Goal: Task Accomplishment & Management: Complete application form

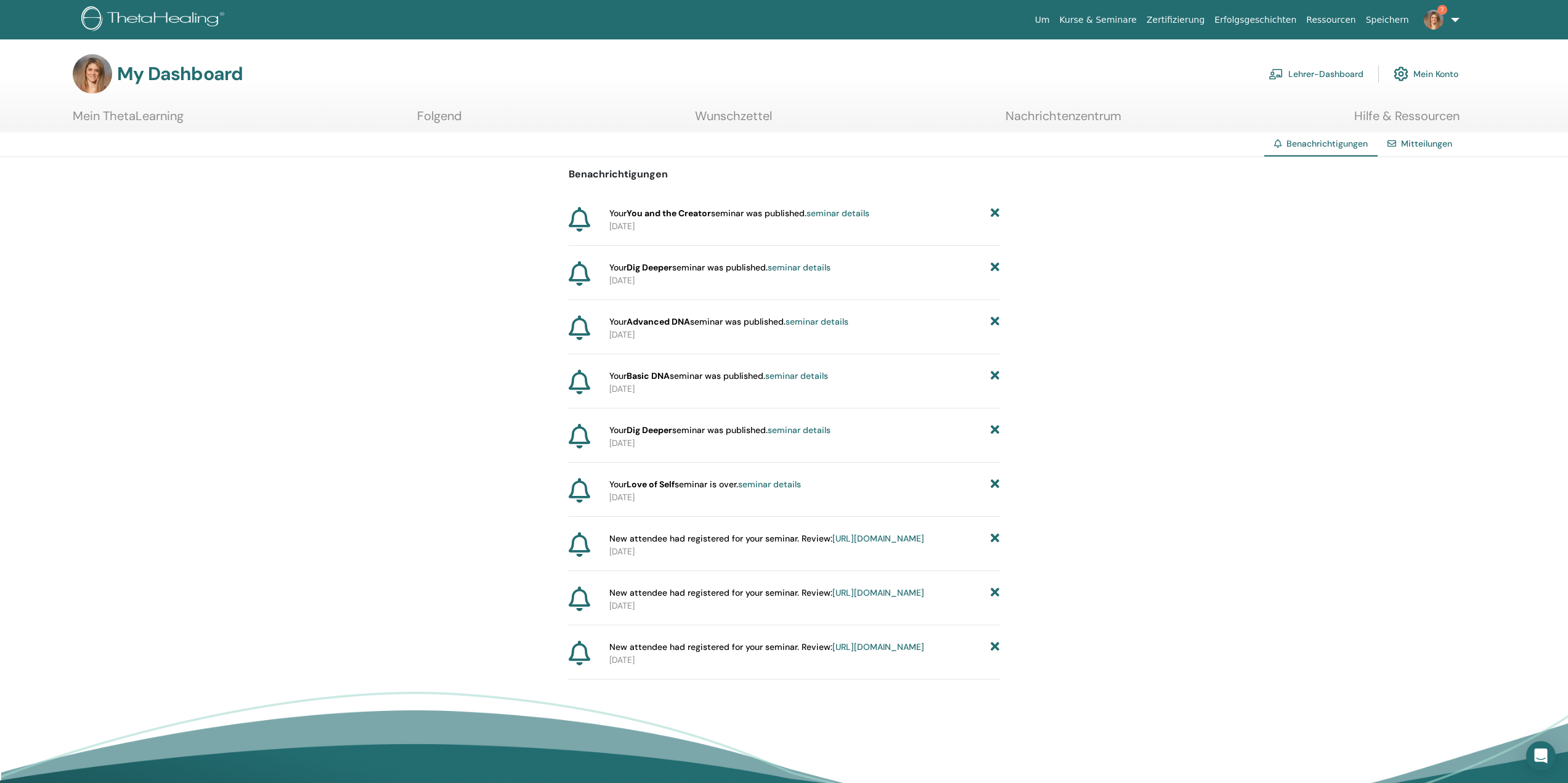
click at [1265, 326] on div "Benachrichtigungen Your You and the Creator seminar was published. seminar deta…" at bounding box center [784, 418] width 1568 height 522
click at [995, 213] on icon at bounding box center [995, 213] width 8 height 13
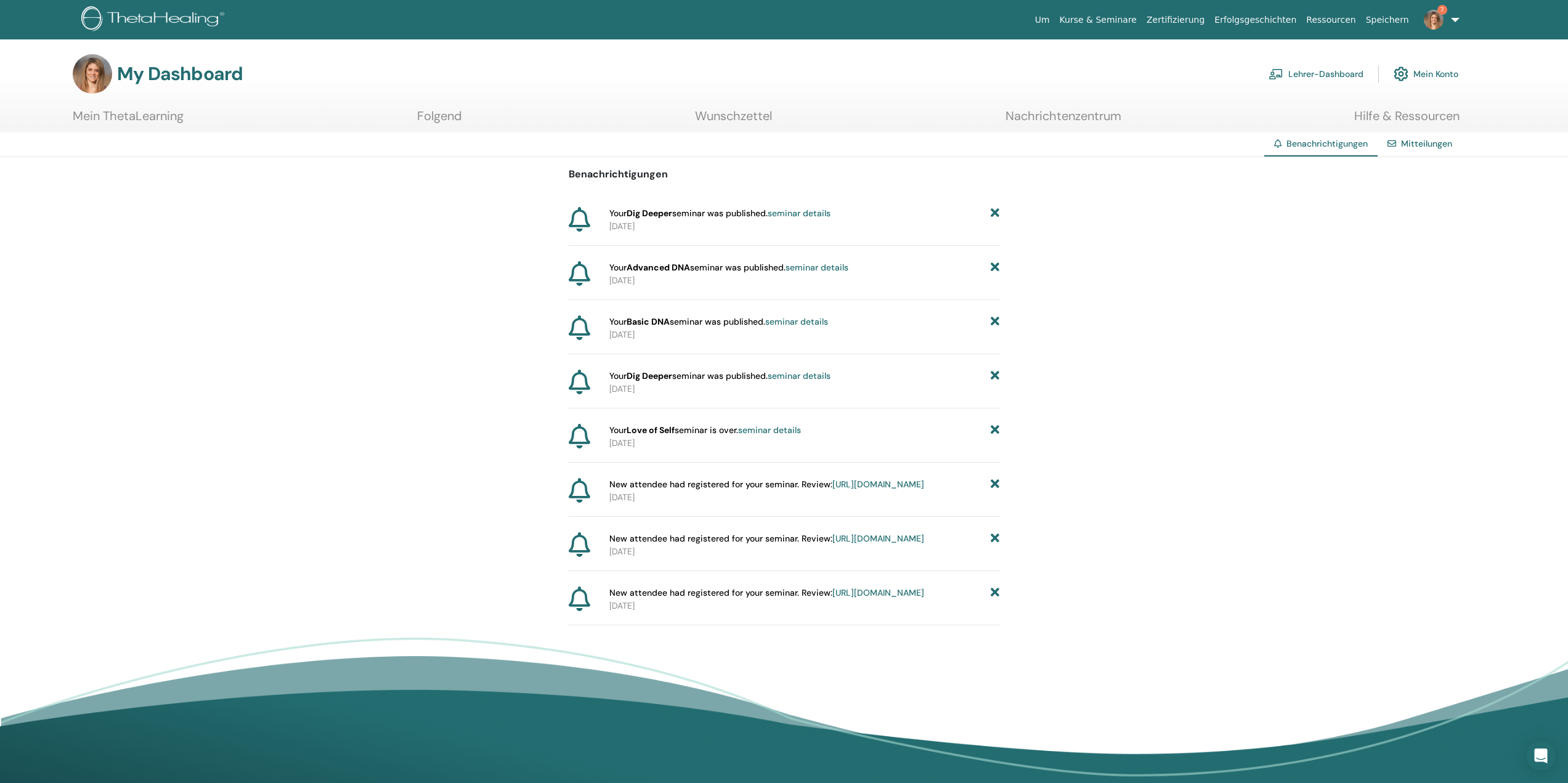
click at [995, 213] on icon at bounding box center [995, 213] width 8 height 13
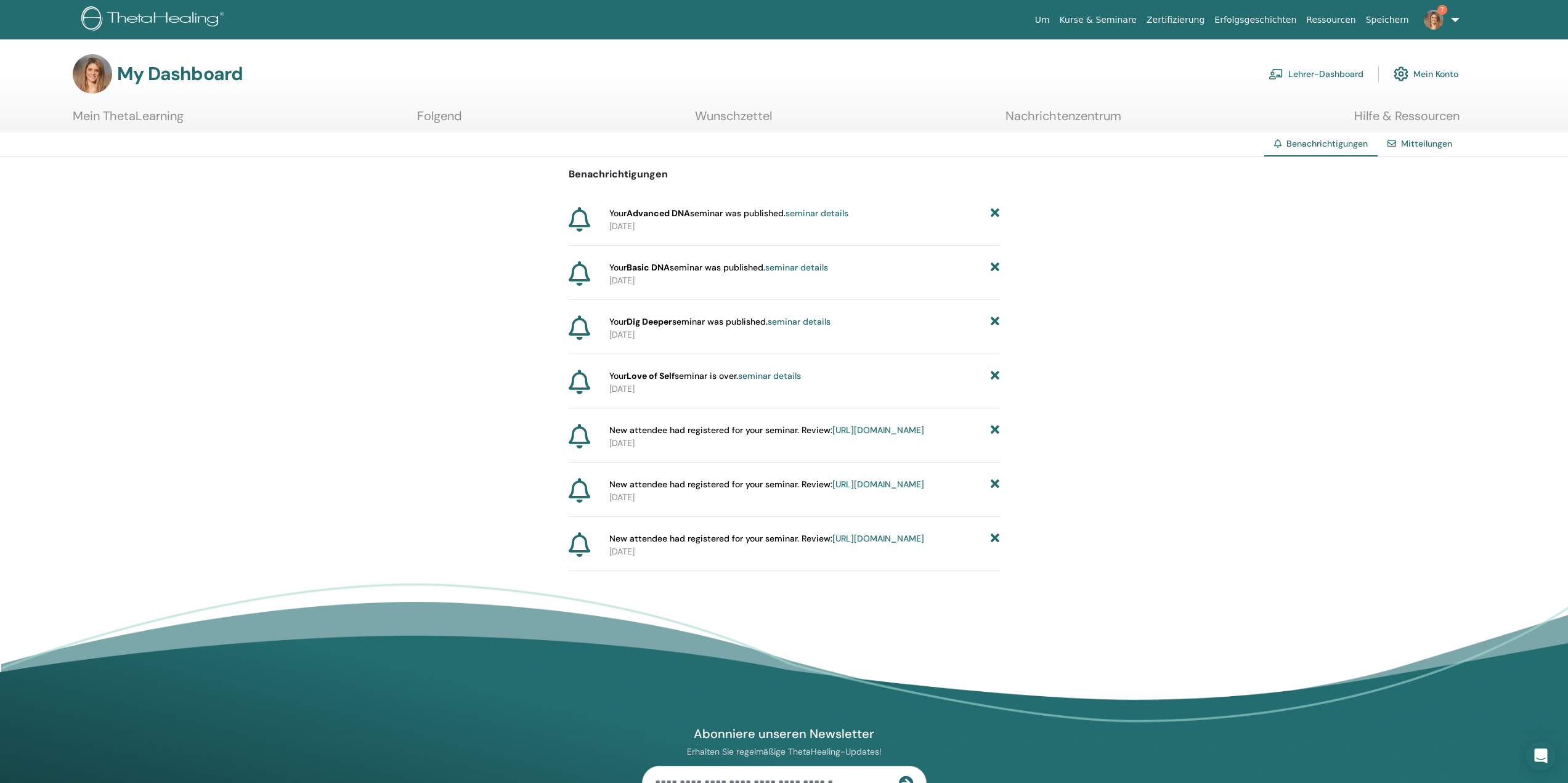
click at [995, 213] on icon at bounding box center [995, 213] width 8 height 13
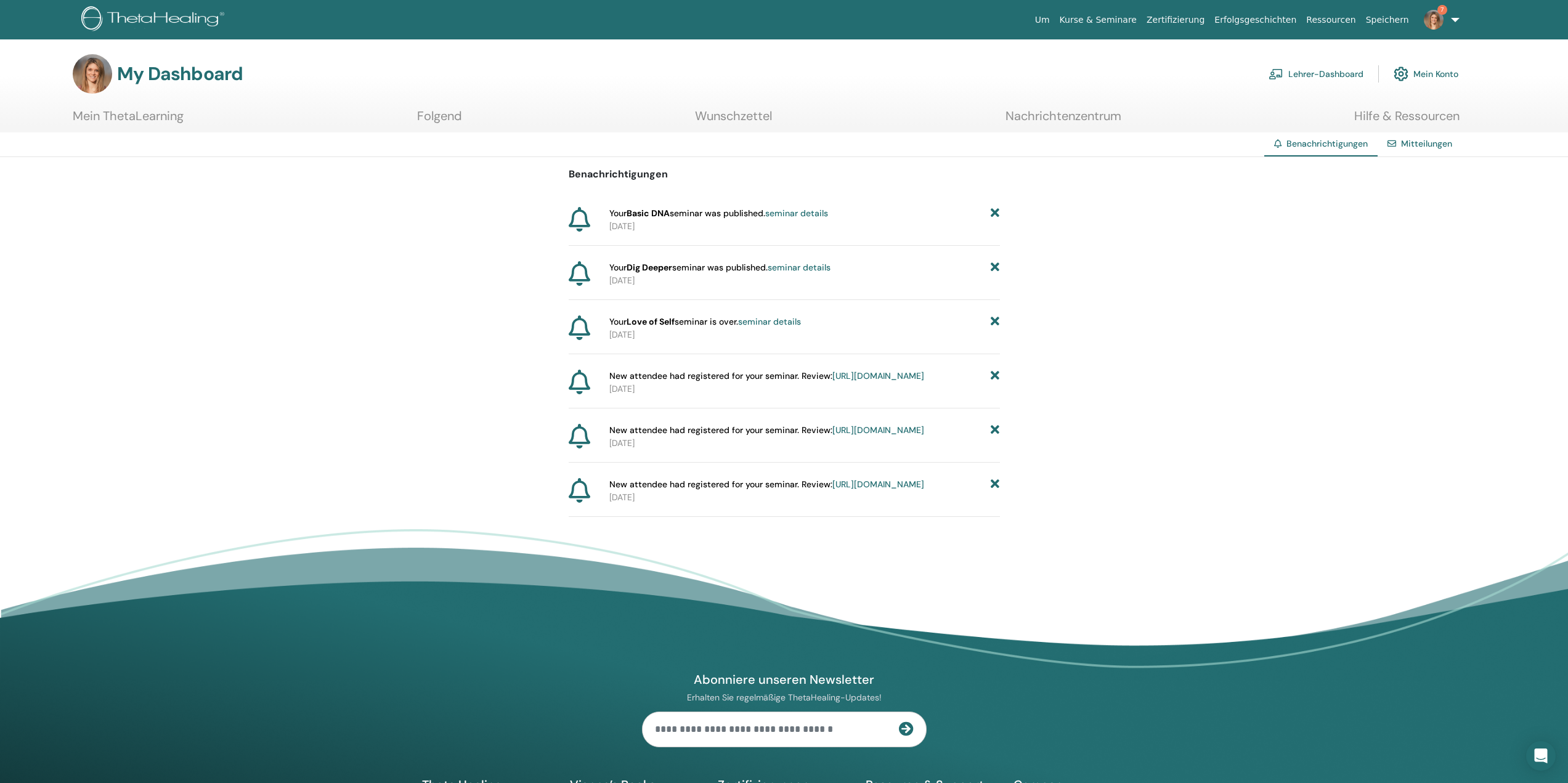
click at [995, 213] on icon at bounding box center [995, 213] width 8 height 13
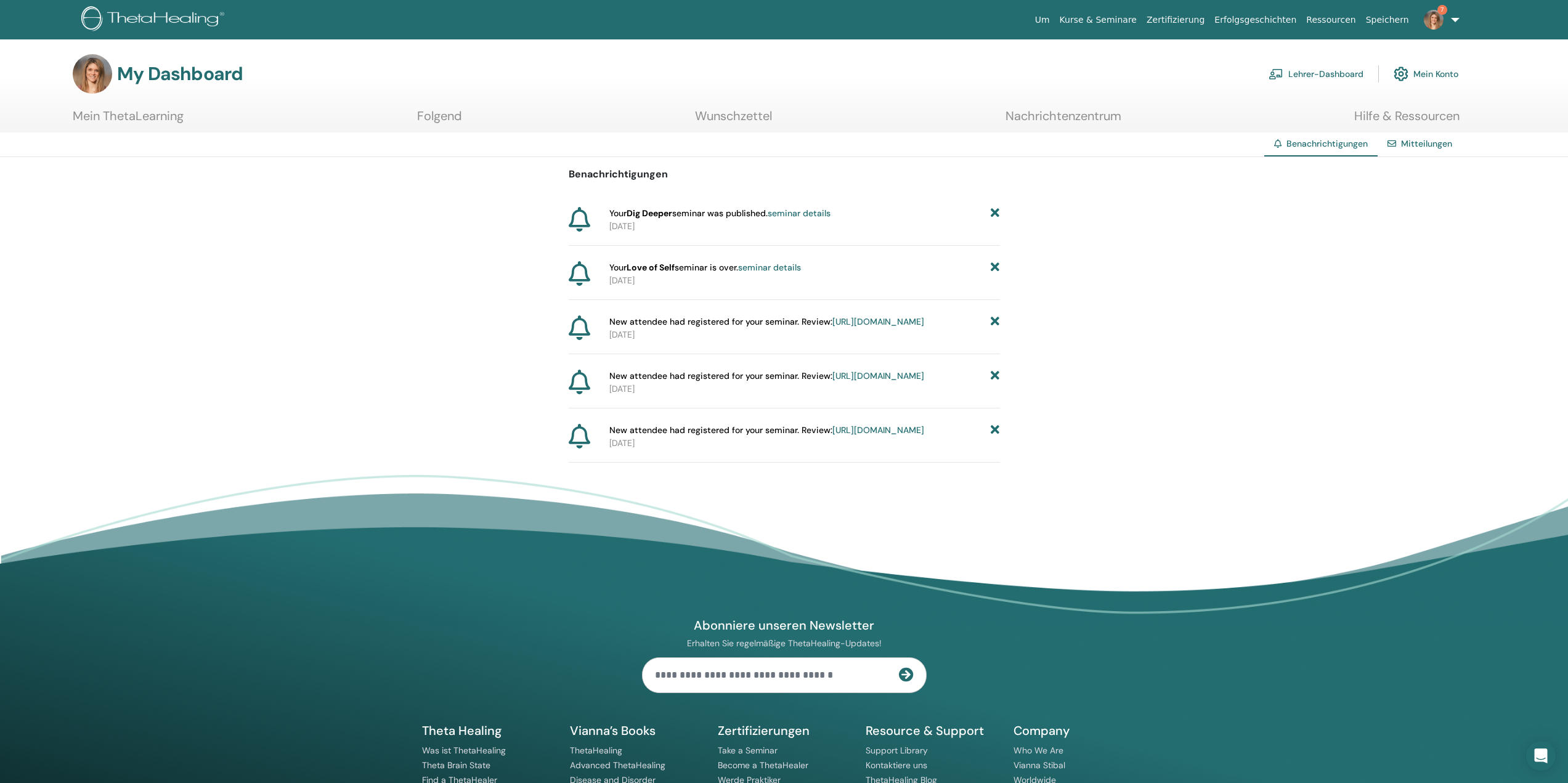
click at [995, 213] on icon at bounding box center [995, 213] width 8 height 13
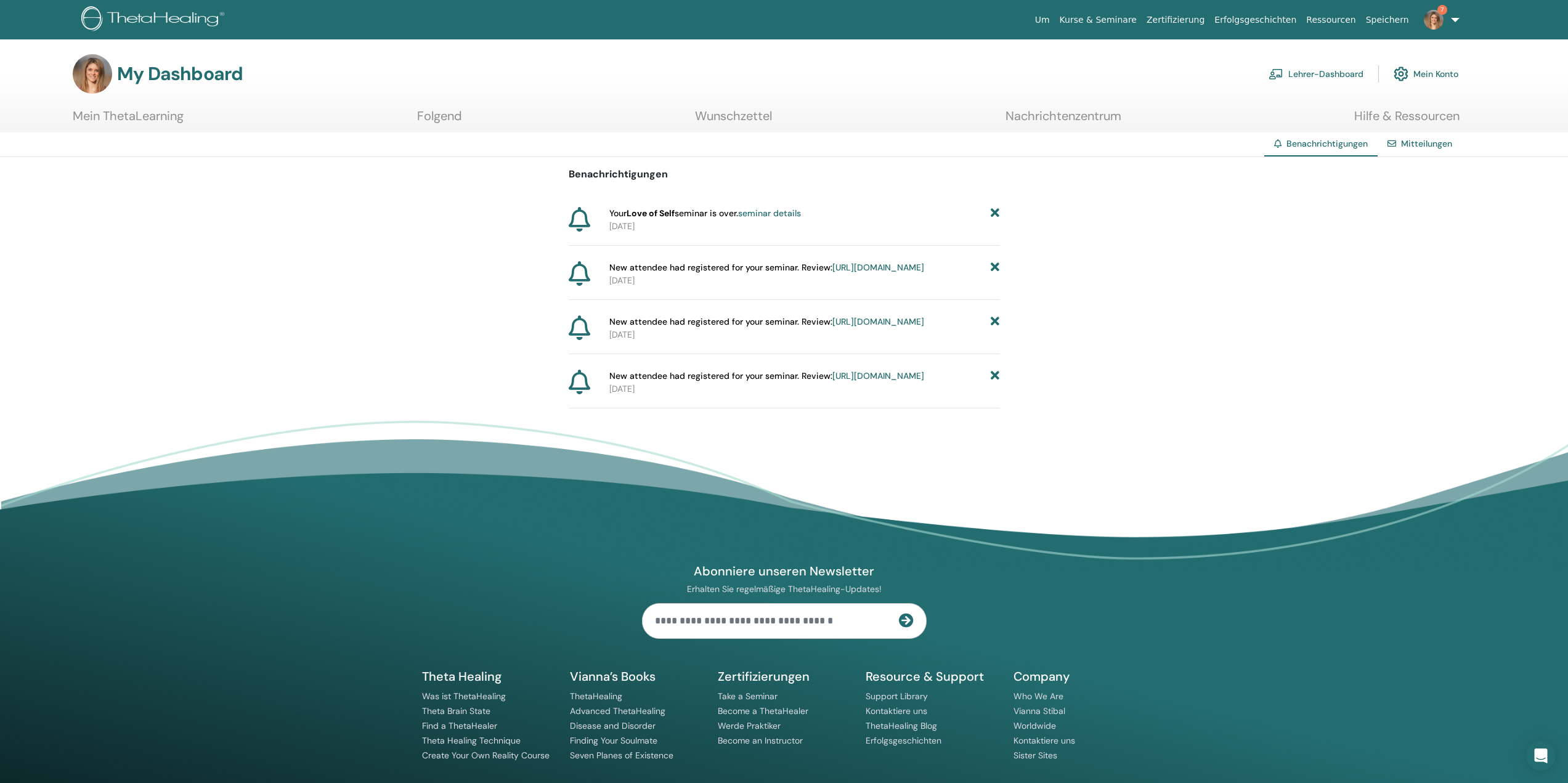
click at [995, 213] on icon at bounding box center [995, 213] width 8 height 13
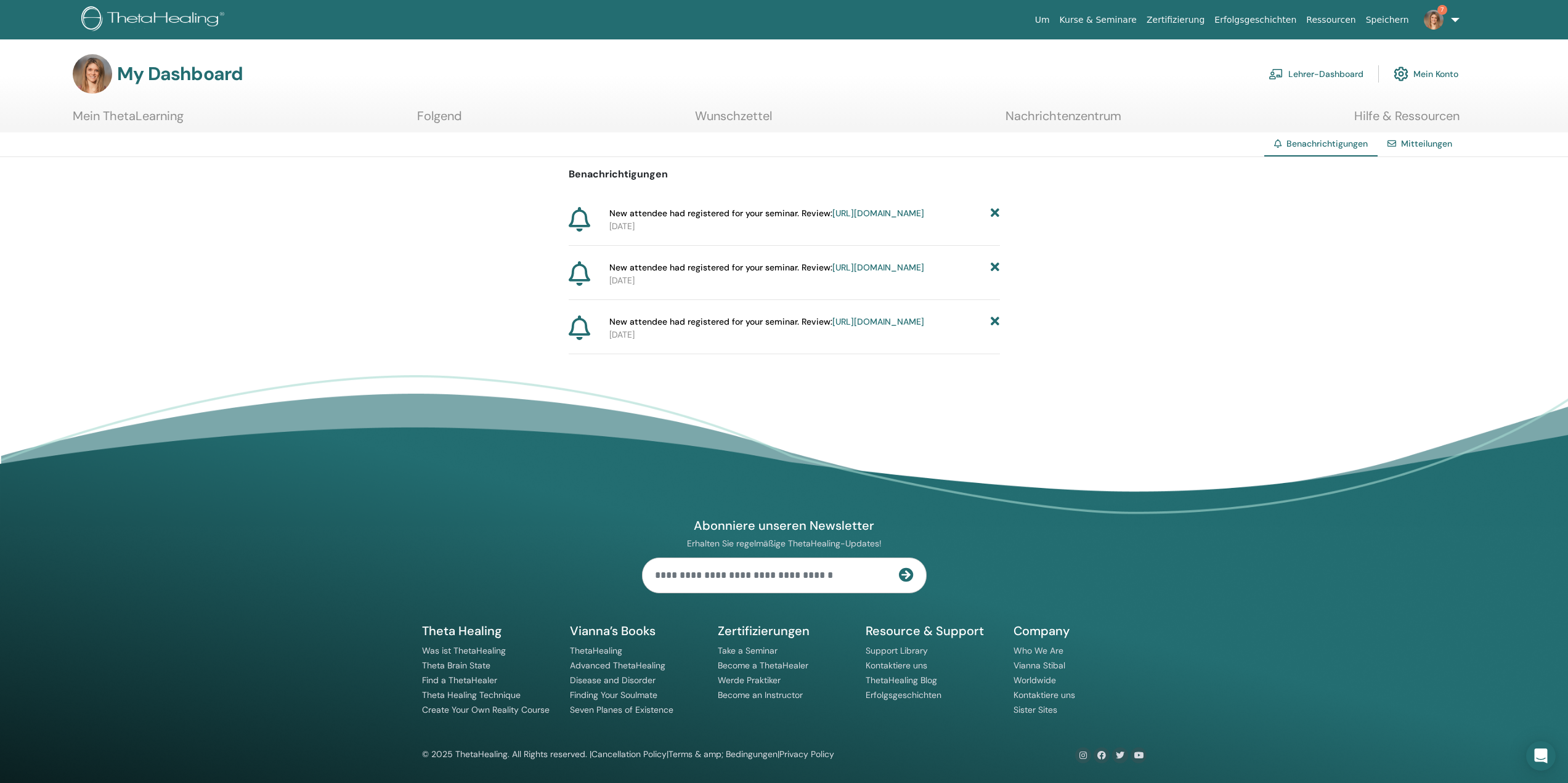
click at [995, 213] on icon at bounding box center [995, 213] width 8 height 13
click at [929, 213] on span "New attendee had registered for your seminar. Review: https://member.thetaheali…" at bounding box center [771, 213] width 315 height 13
click at [999, 210] on icon at bounding box center [1000, 213] width 8 height 13
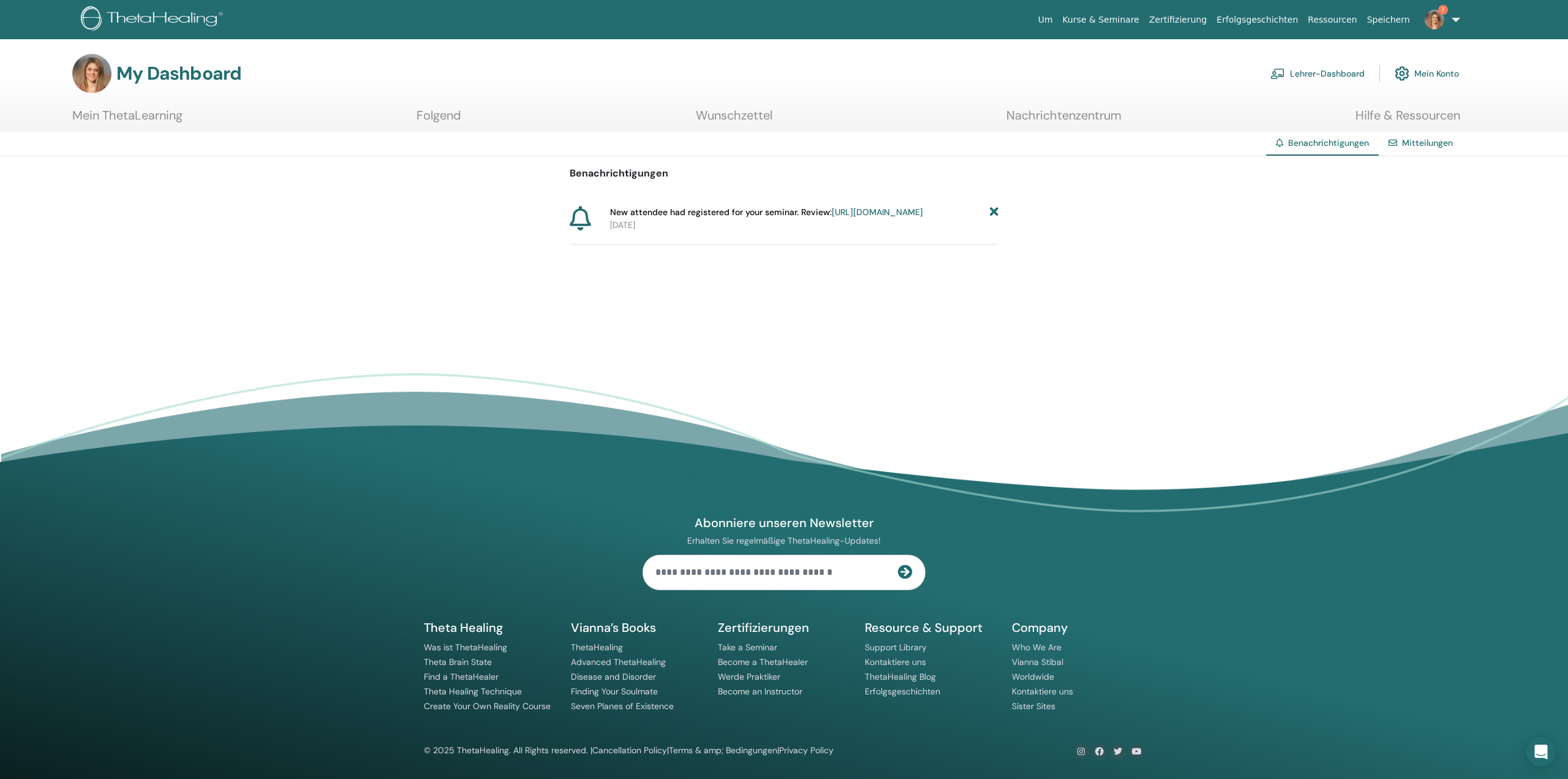
click at [996, 211] on icon at bounding box center [994, 212] width 8 height 13
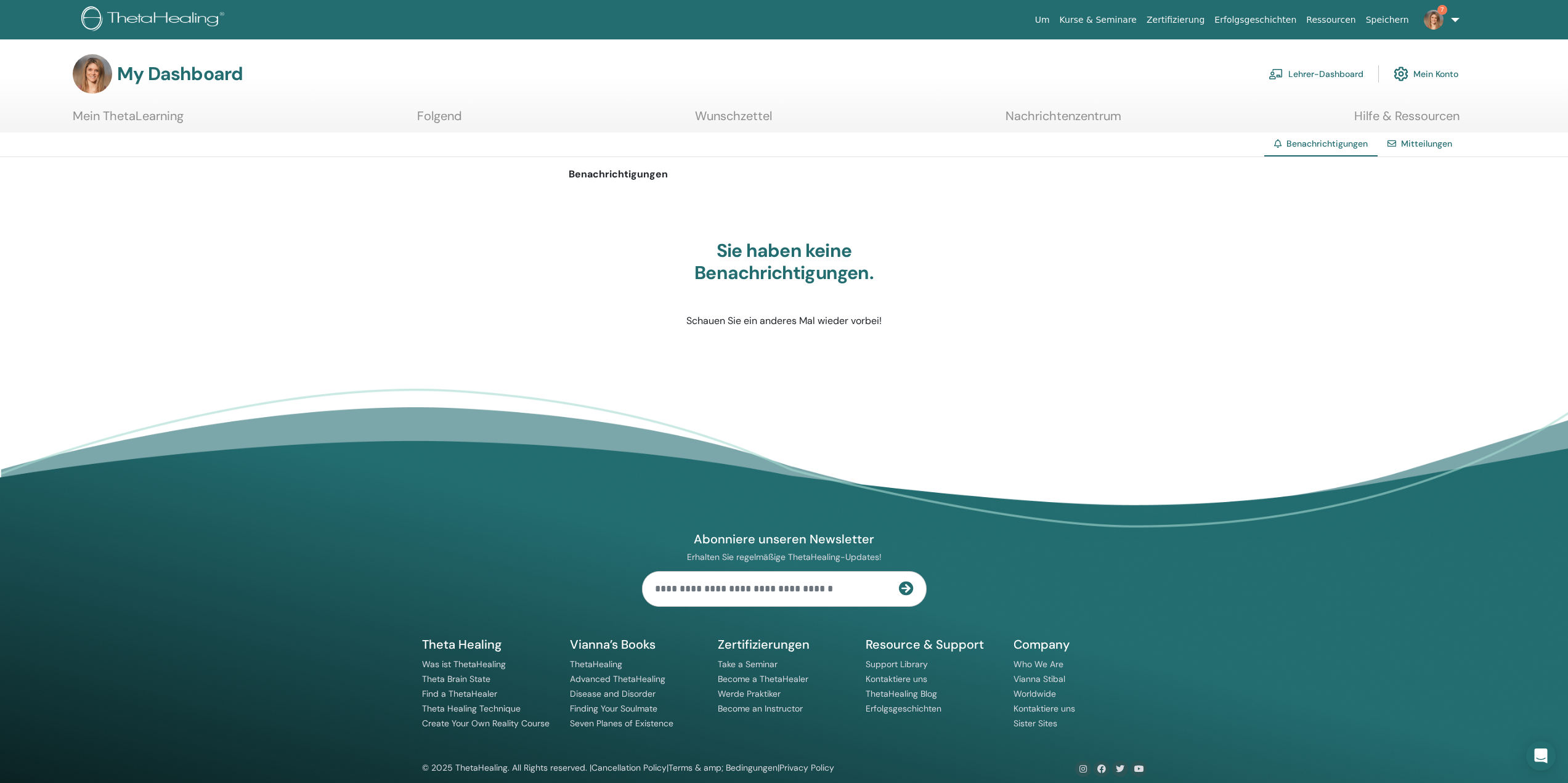
click at [1337, 74] on link "Lehrer-Dashboard" at bounding box center [1316, 73] width 95 height 27
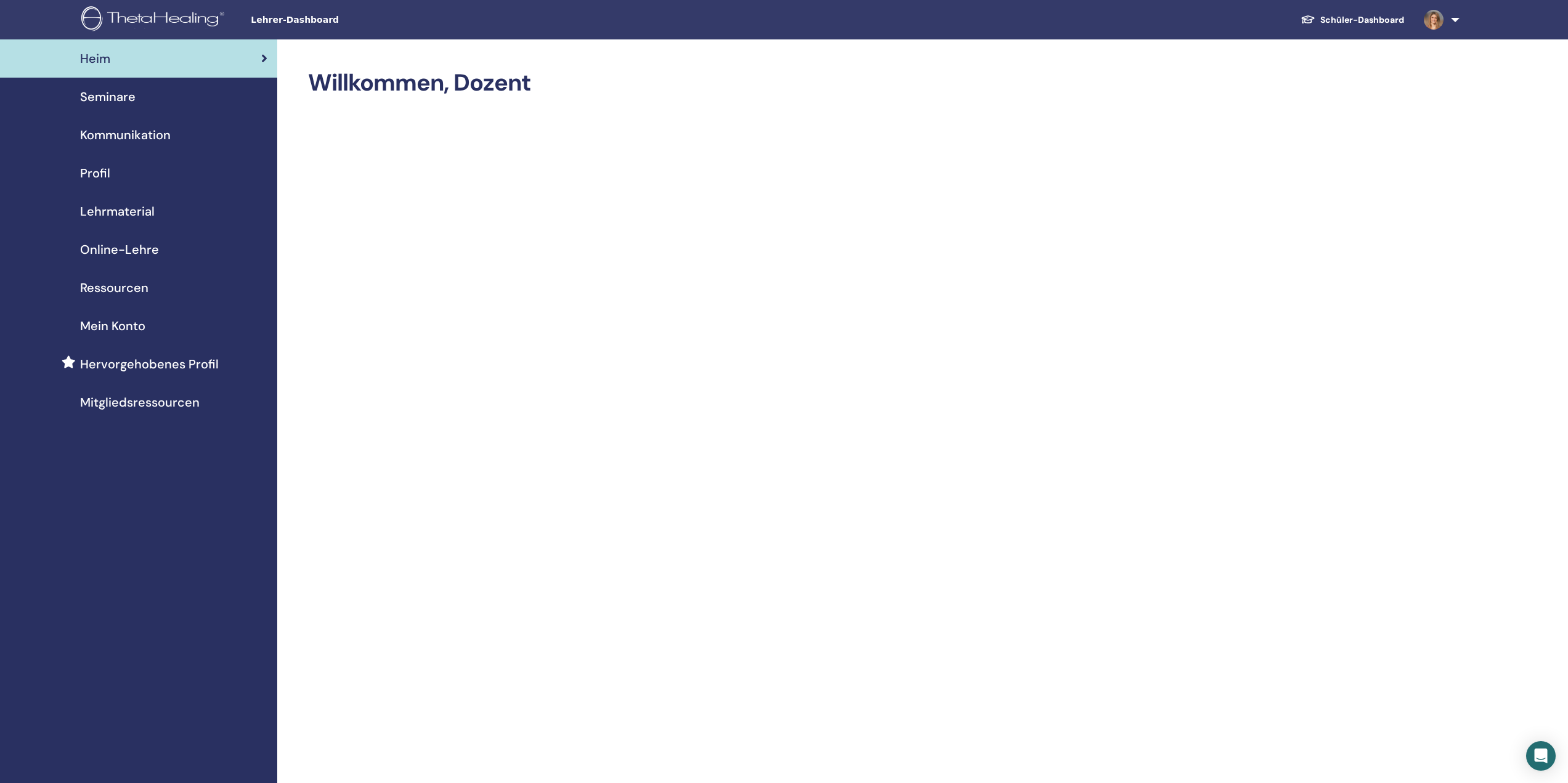
click at [127, 90] on span "Seminare" at bounding box center [108, 96] width 55 height 18
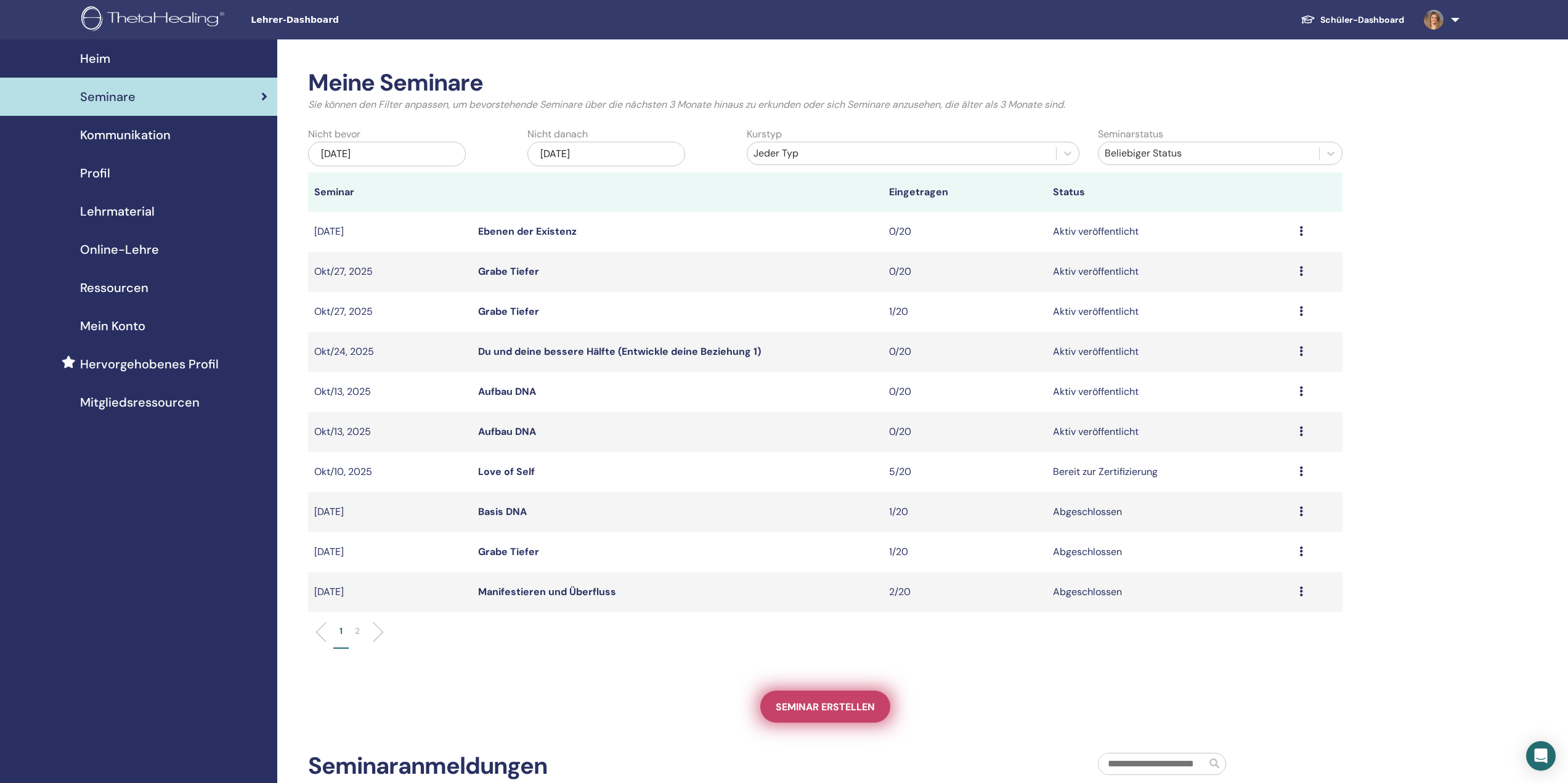
click at [815, 721] on link "Seminar erstellen" at bounding box center [825, 707] width 130 height 32
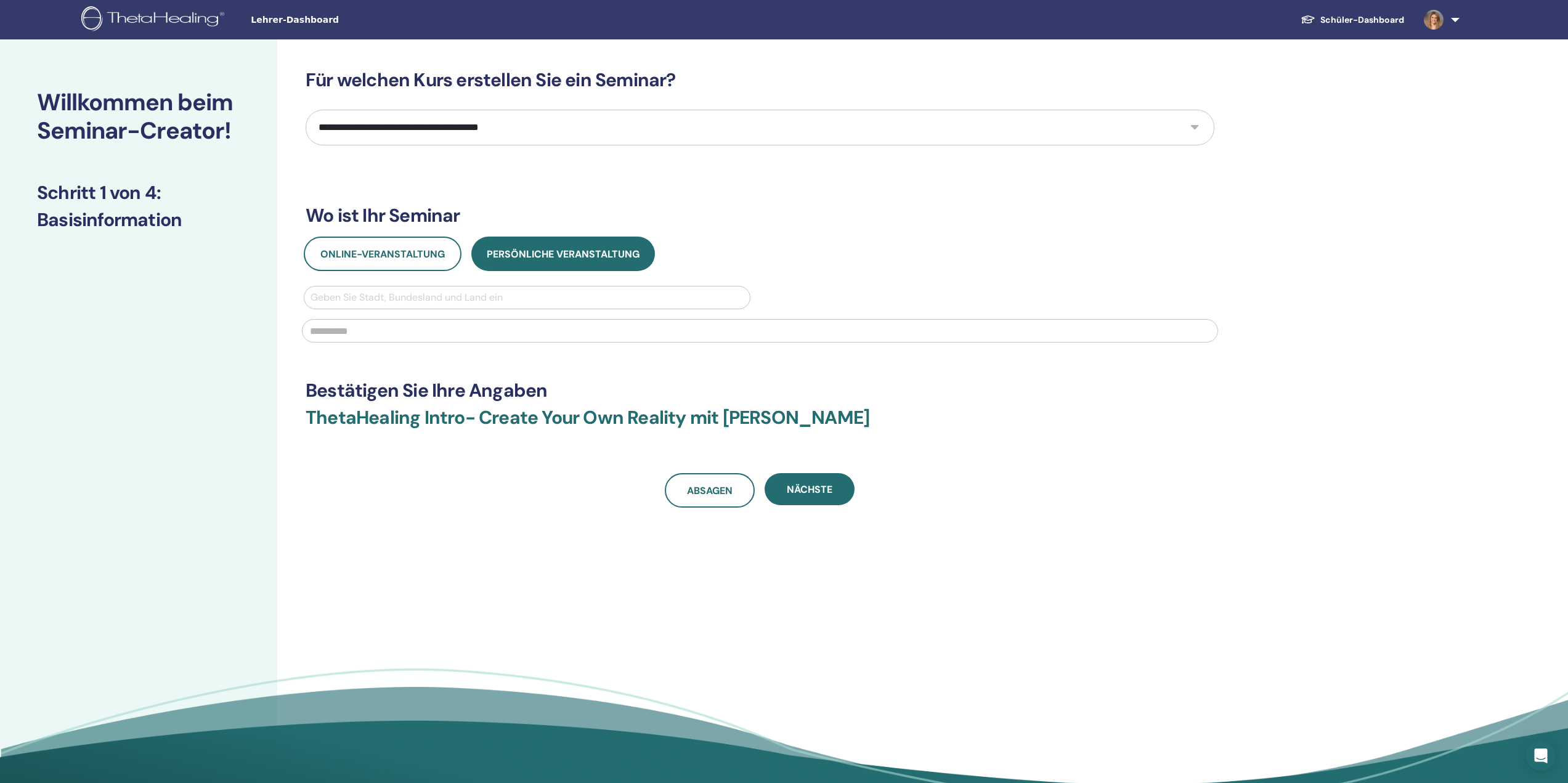
click at [399, 124] on select "**********" at bounding box center [760, 127] width 908 height 36
select select "****"
click at [306, 110] on select "**********" at bounding box center [760, 127] width 908 height 36
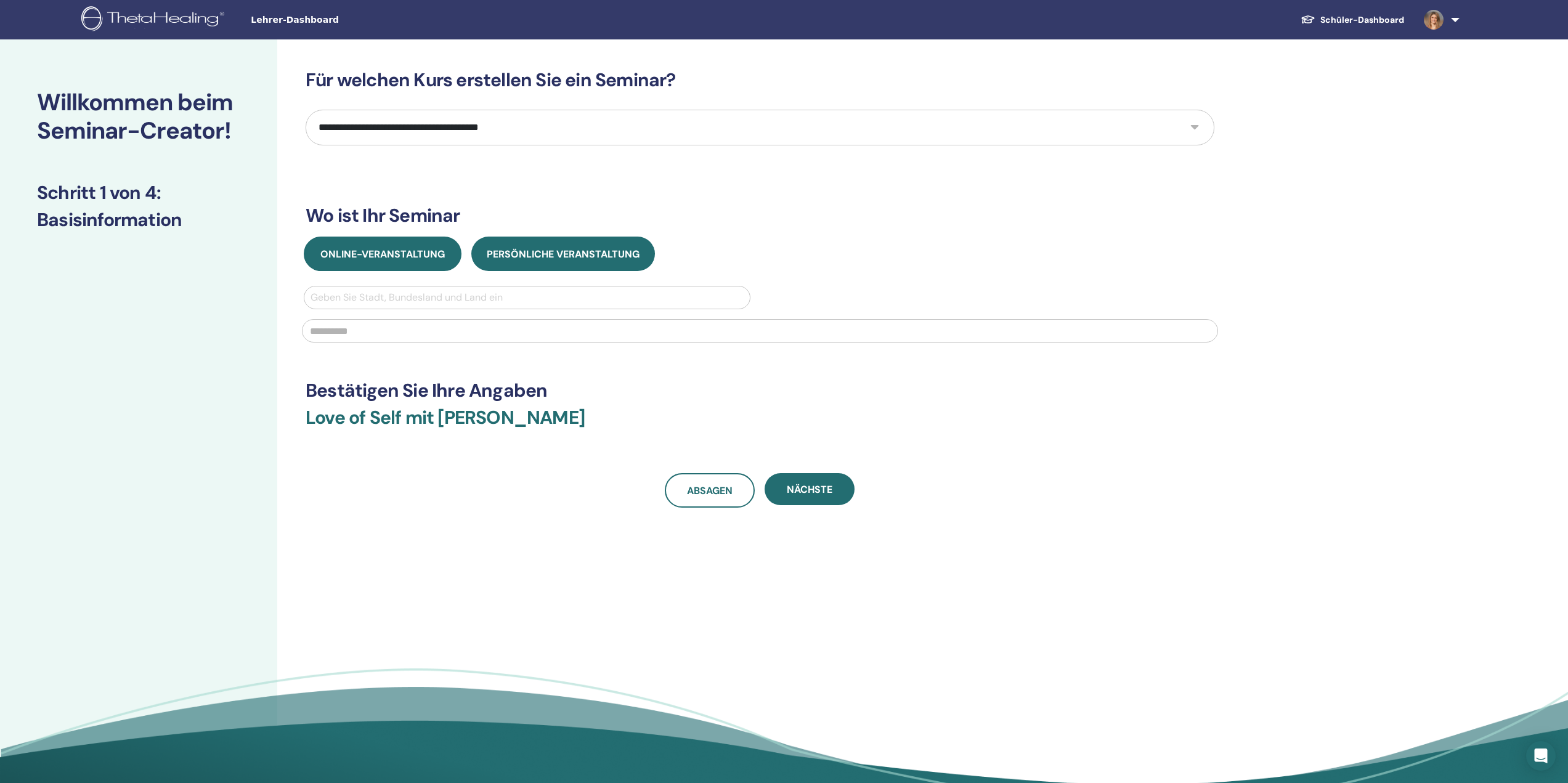
click at [386, 253] on span "Online-Veranstaltung" at bounding box center [383, 254] width 124 height 13
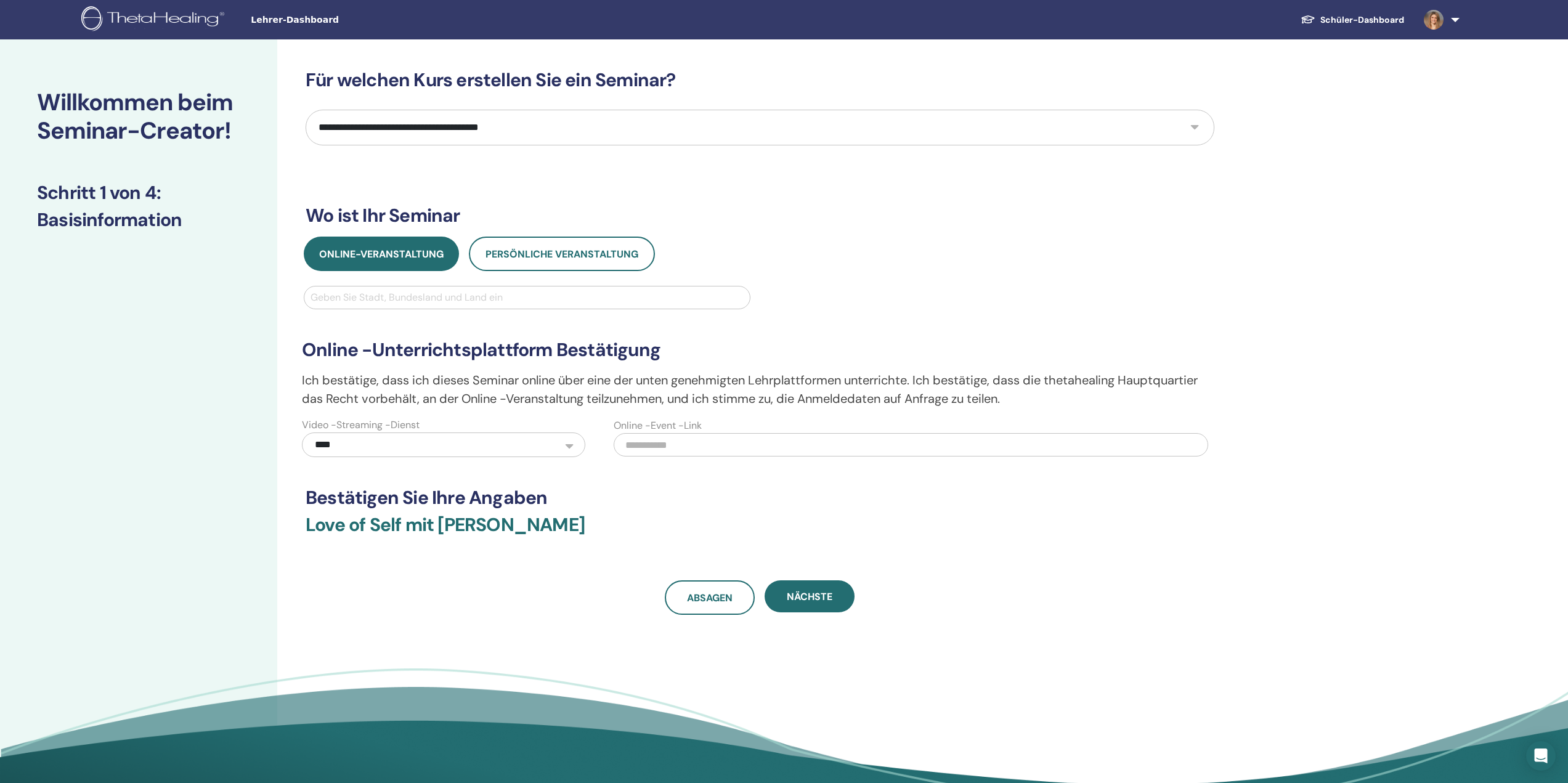
click at [391, 294] on div at bounding box center [527, 297] width 433 height 17
type input "*******"
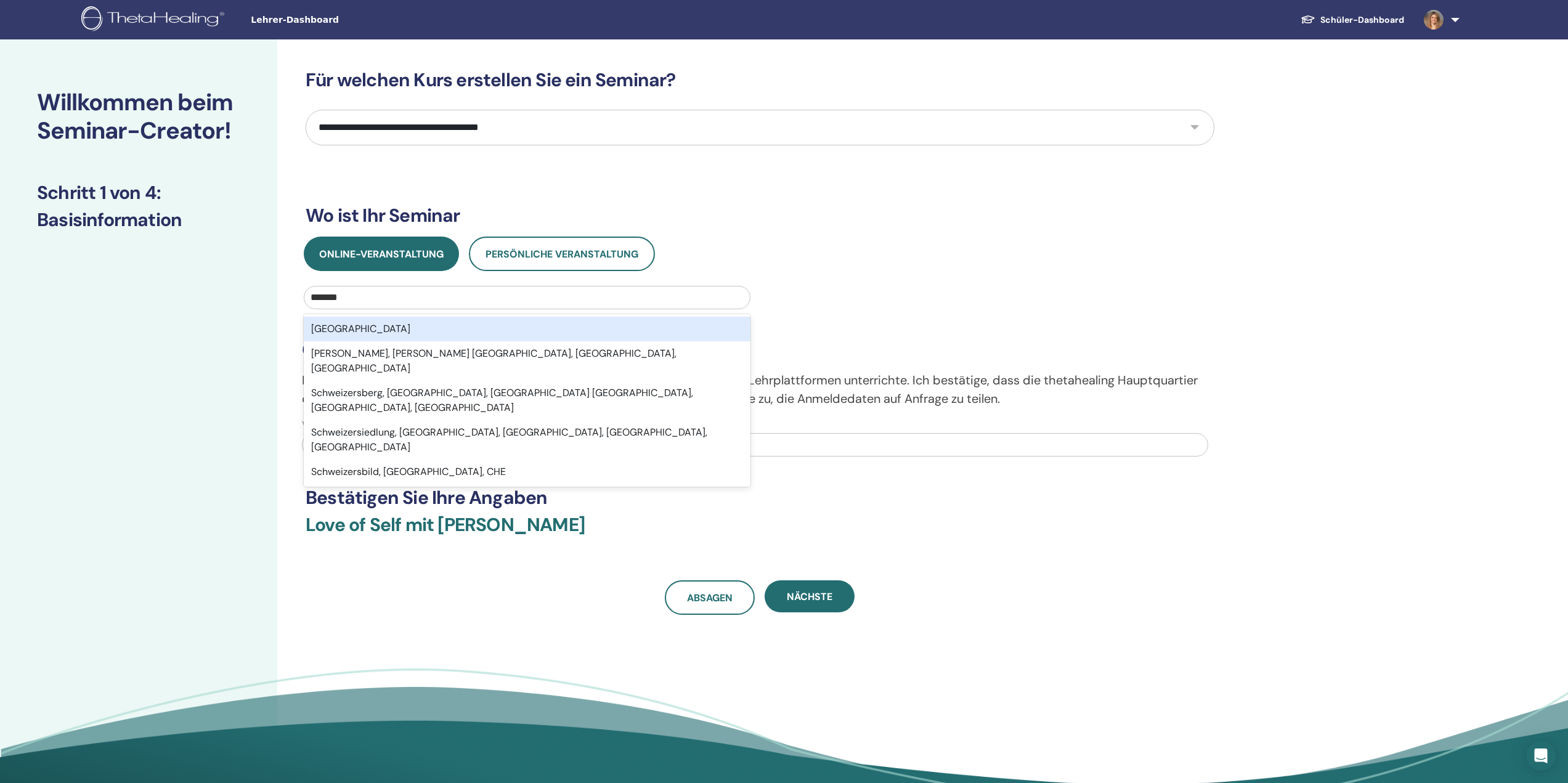
click at [406, 323] on div "Schweiz" at bounding box center [527, 329] width 447 height 24
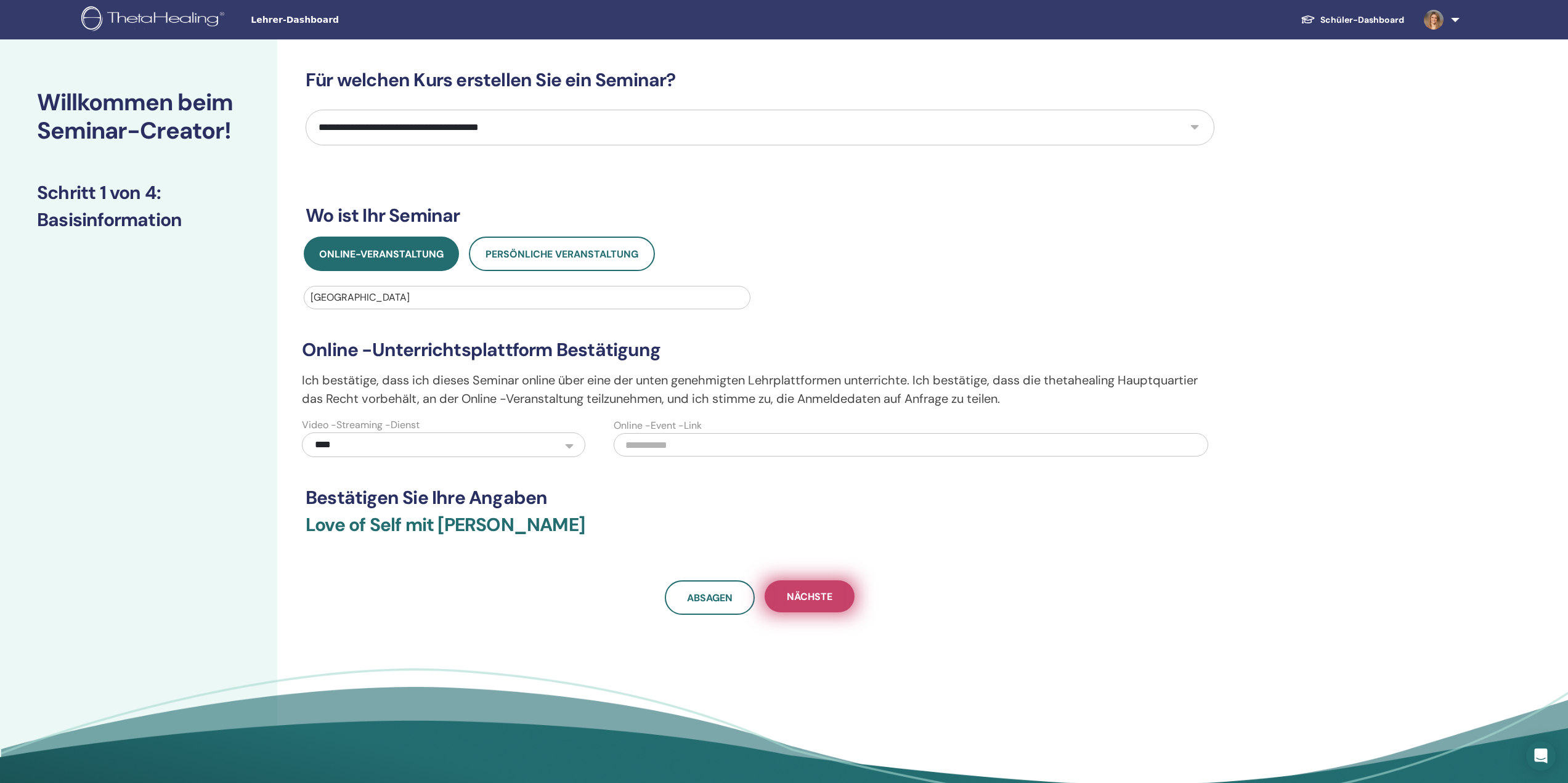
click at [820, 587] on button "Nächste" at bounding box center [809, 596] width 90 height 32
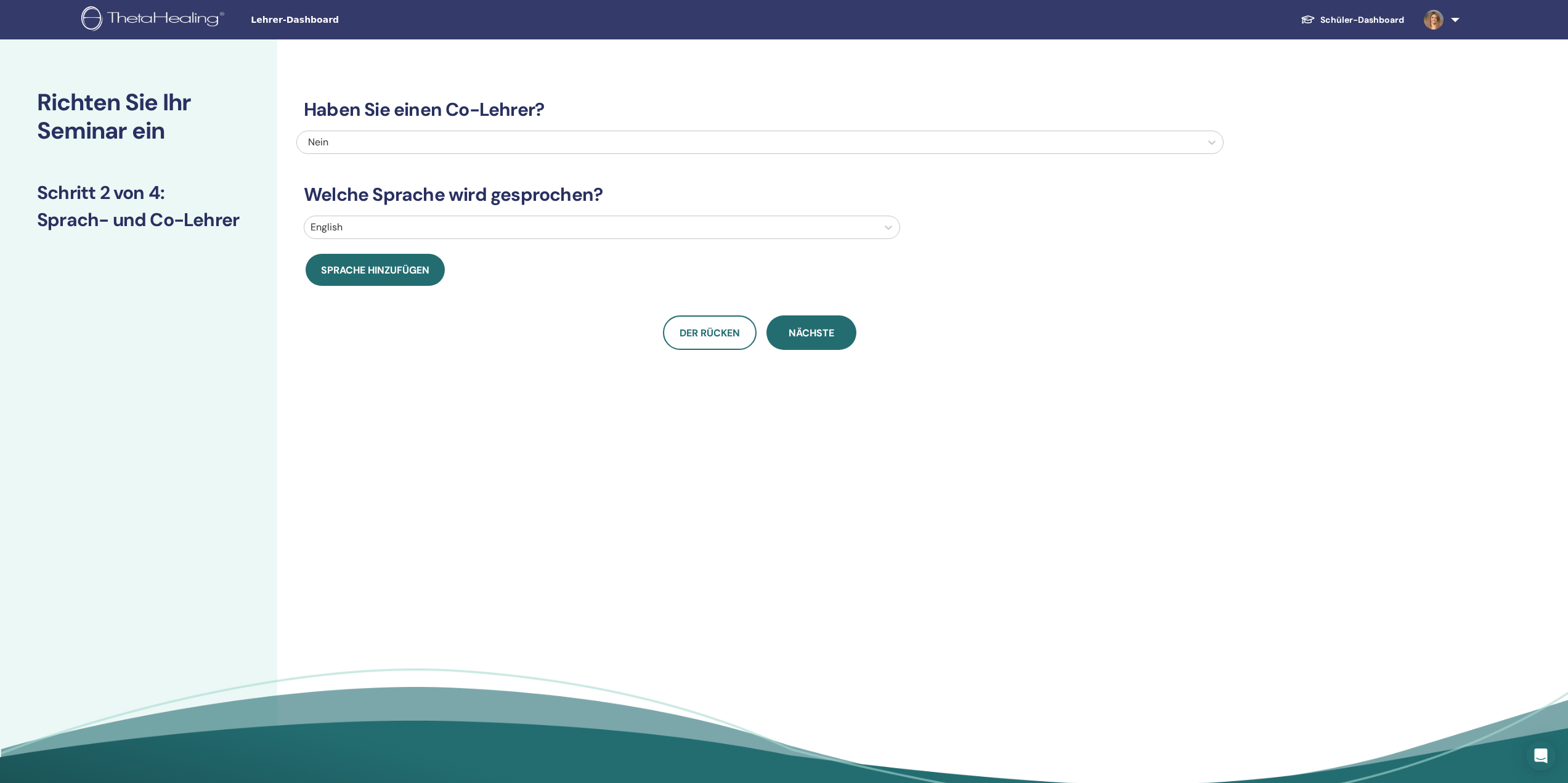
click at [357, 230] on div at bounding box center [591, 227] width 561 height 17
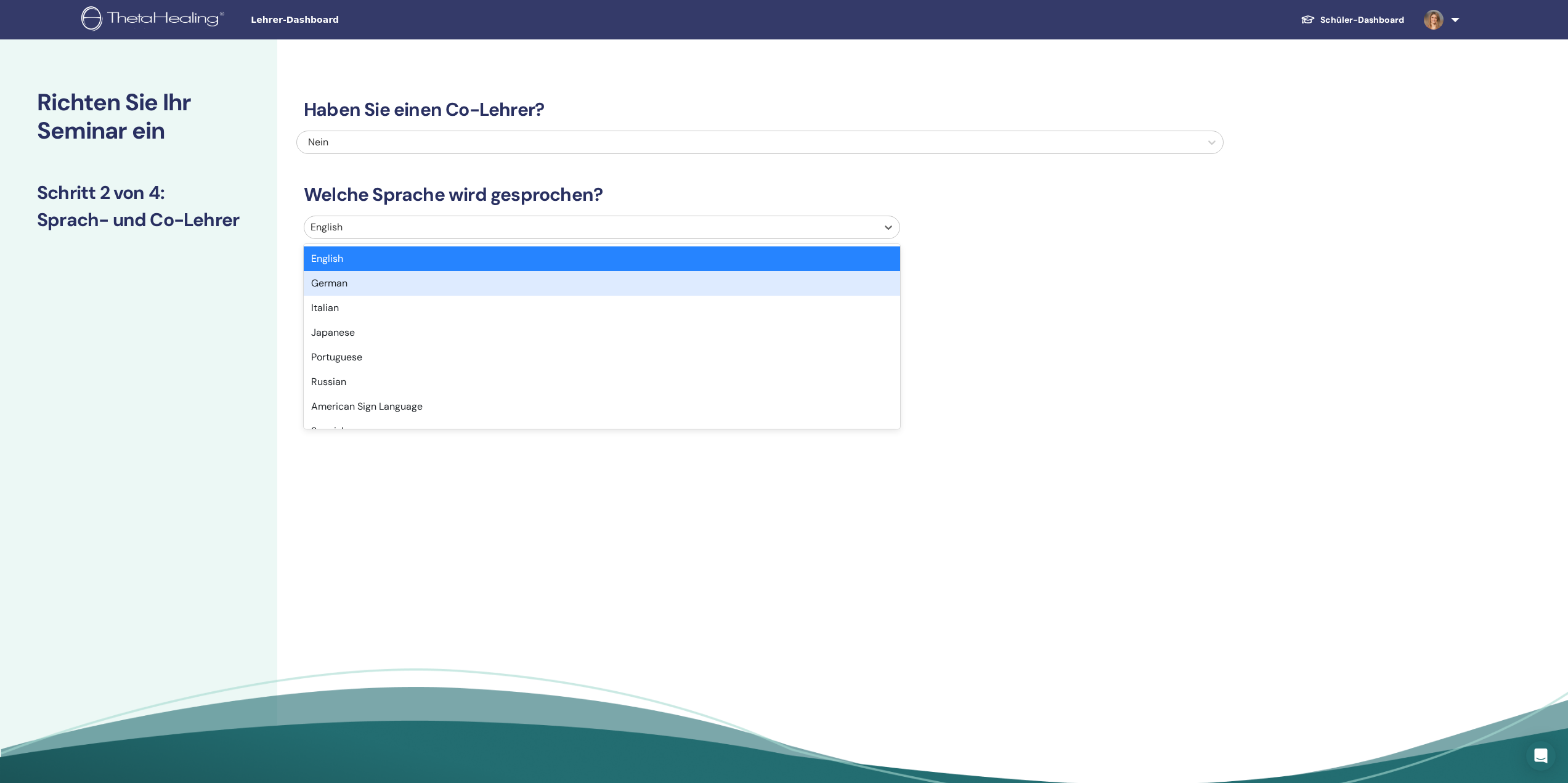
click at [358, 292] on div "German" at bounding box center [601, 283] width 597 height 24
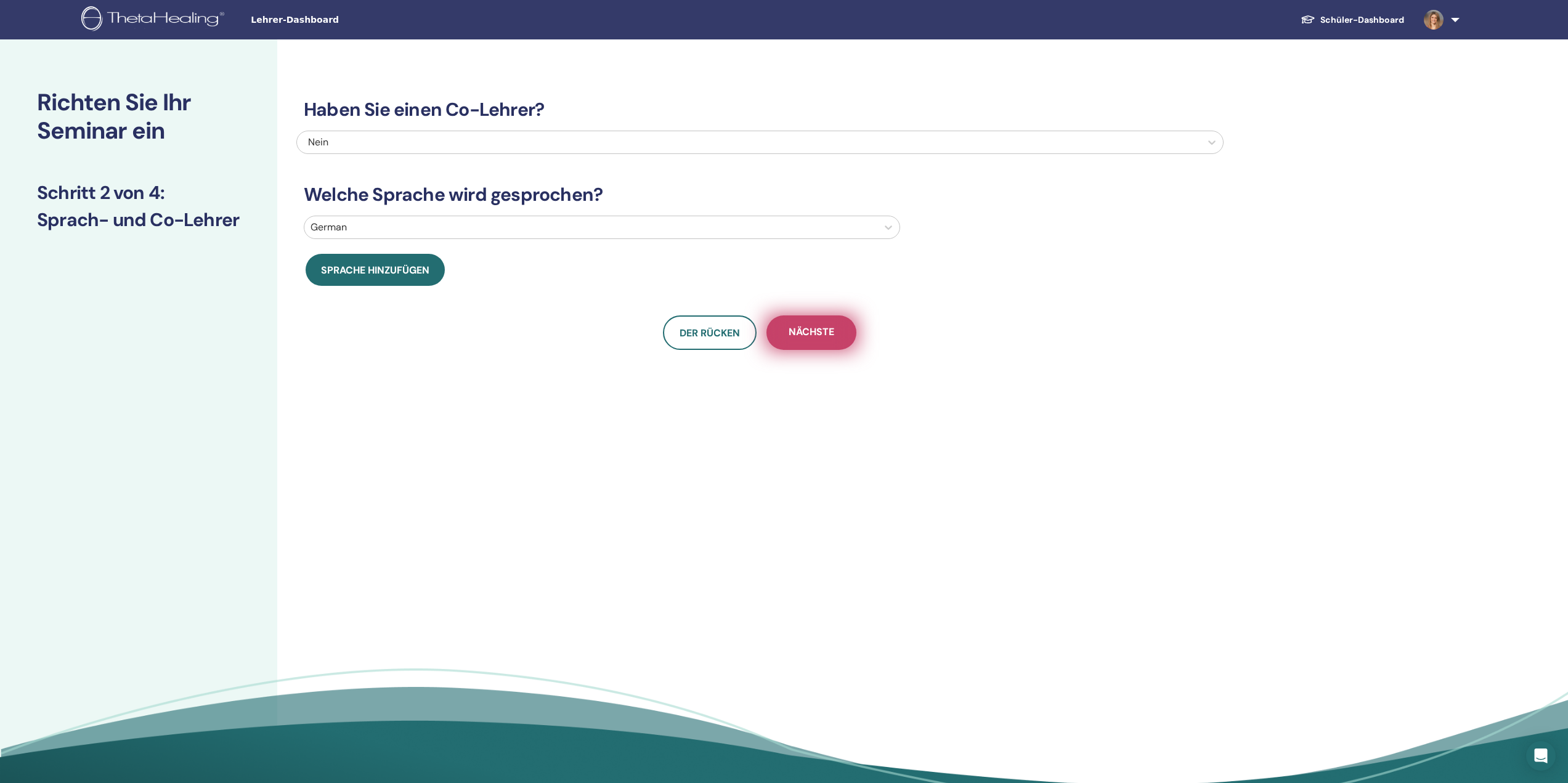
click at [832, 336] on span "Nächste" at bounding box center [811, 333] width 45 height 15
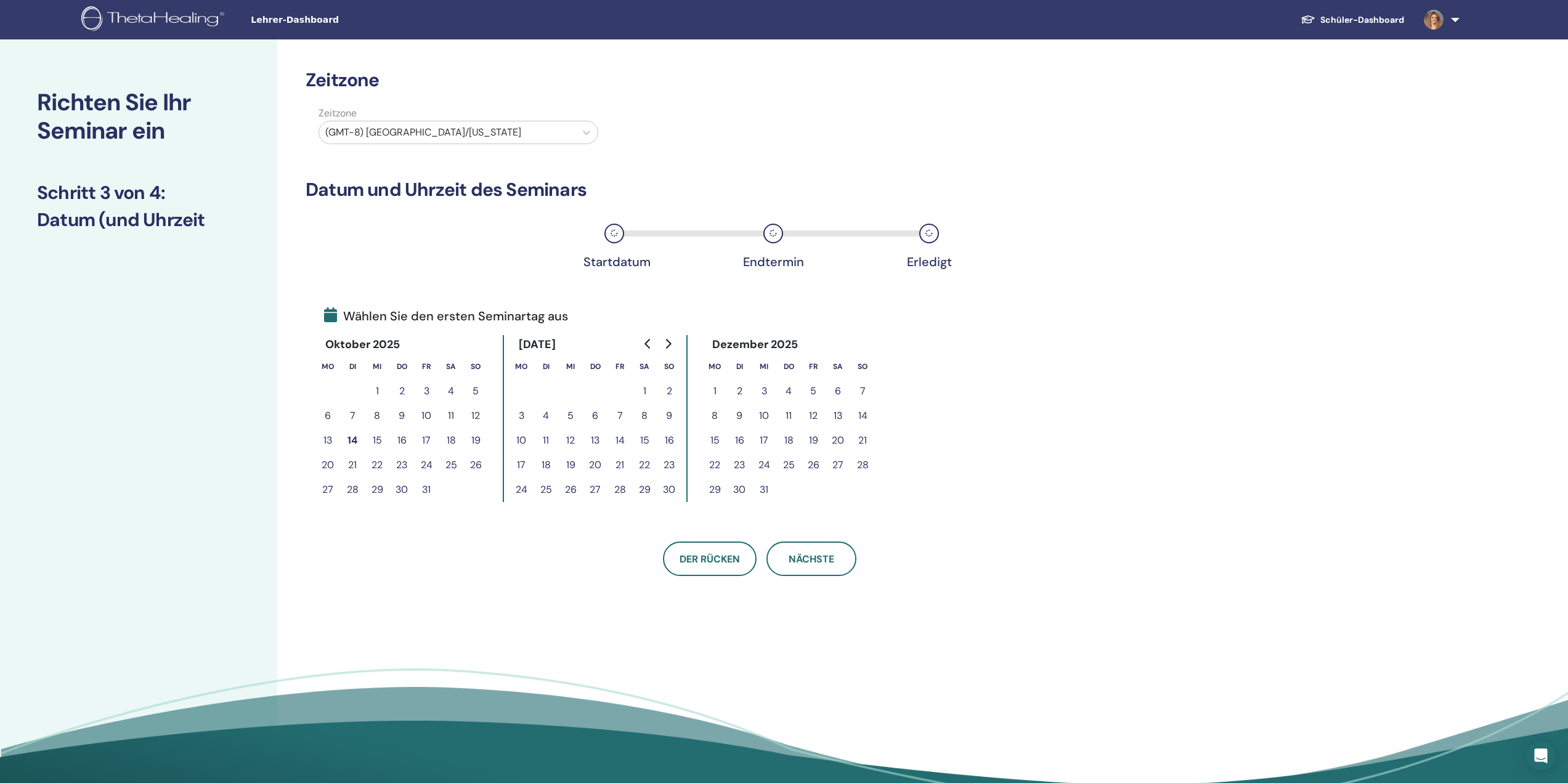
click at [495, 120] on label "Zeitzone" at bounding box center [458, 113] width 294 height 15
click at [490, 127] on div at bounding box center [447, 132] width 244 height 17
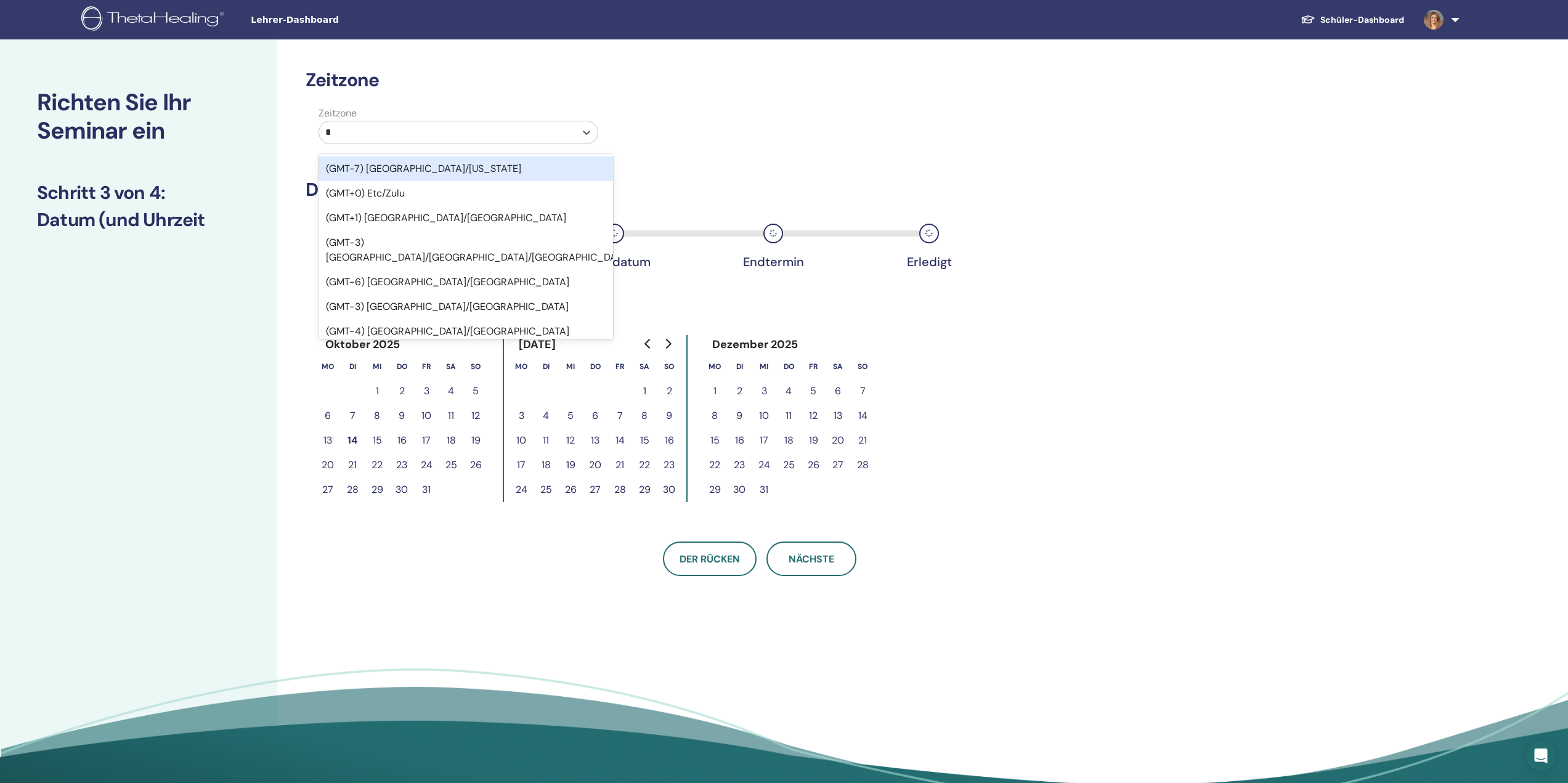
type input "**"
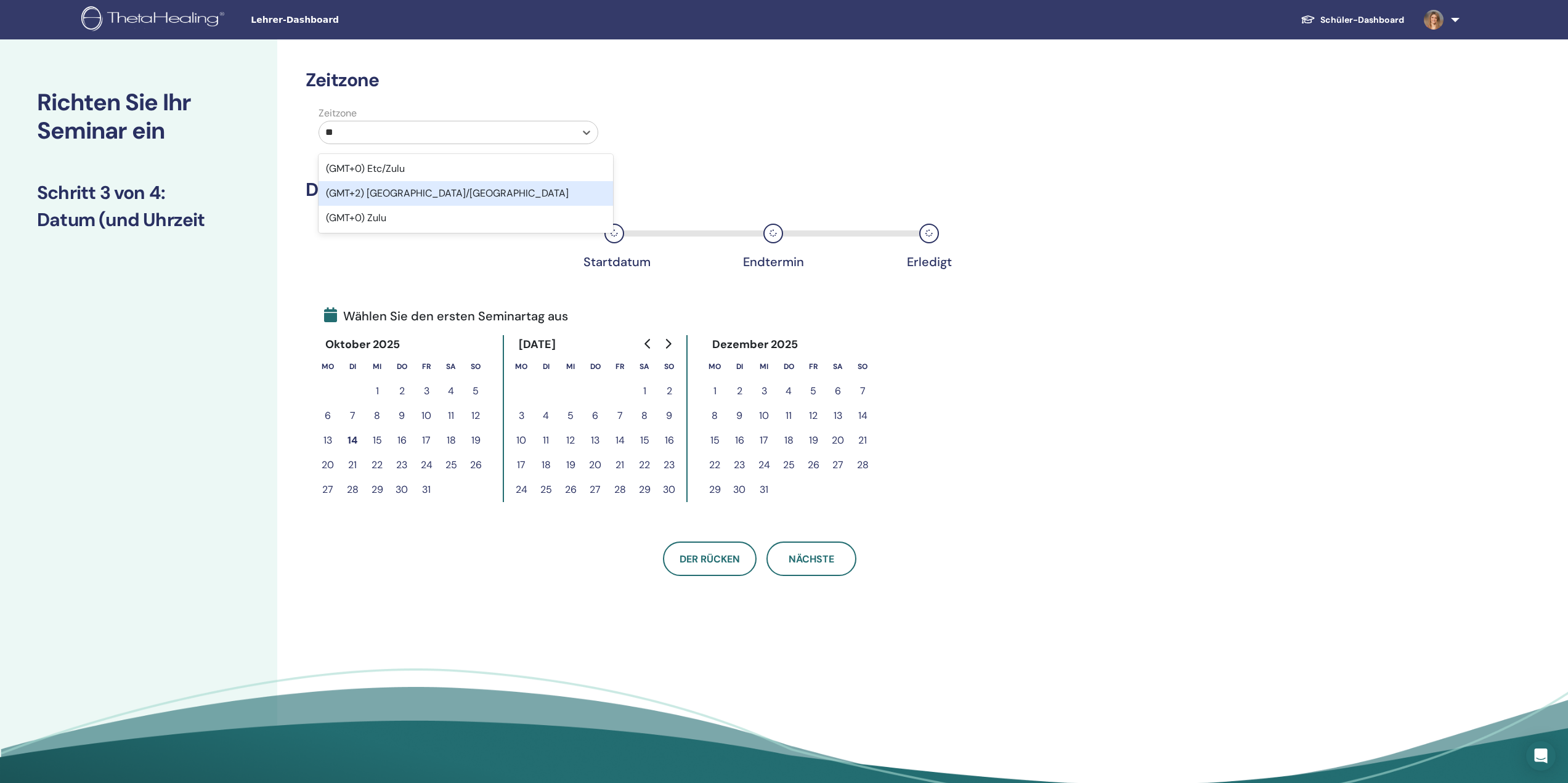
click at [456, 189] on div "(GMT+2) [GEOGRAPHIC_DATA]/[GEOGRAPHIC_DATA]" at bounding box center [465, 193] width 294 height 24
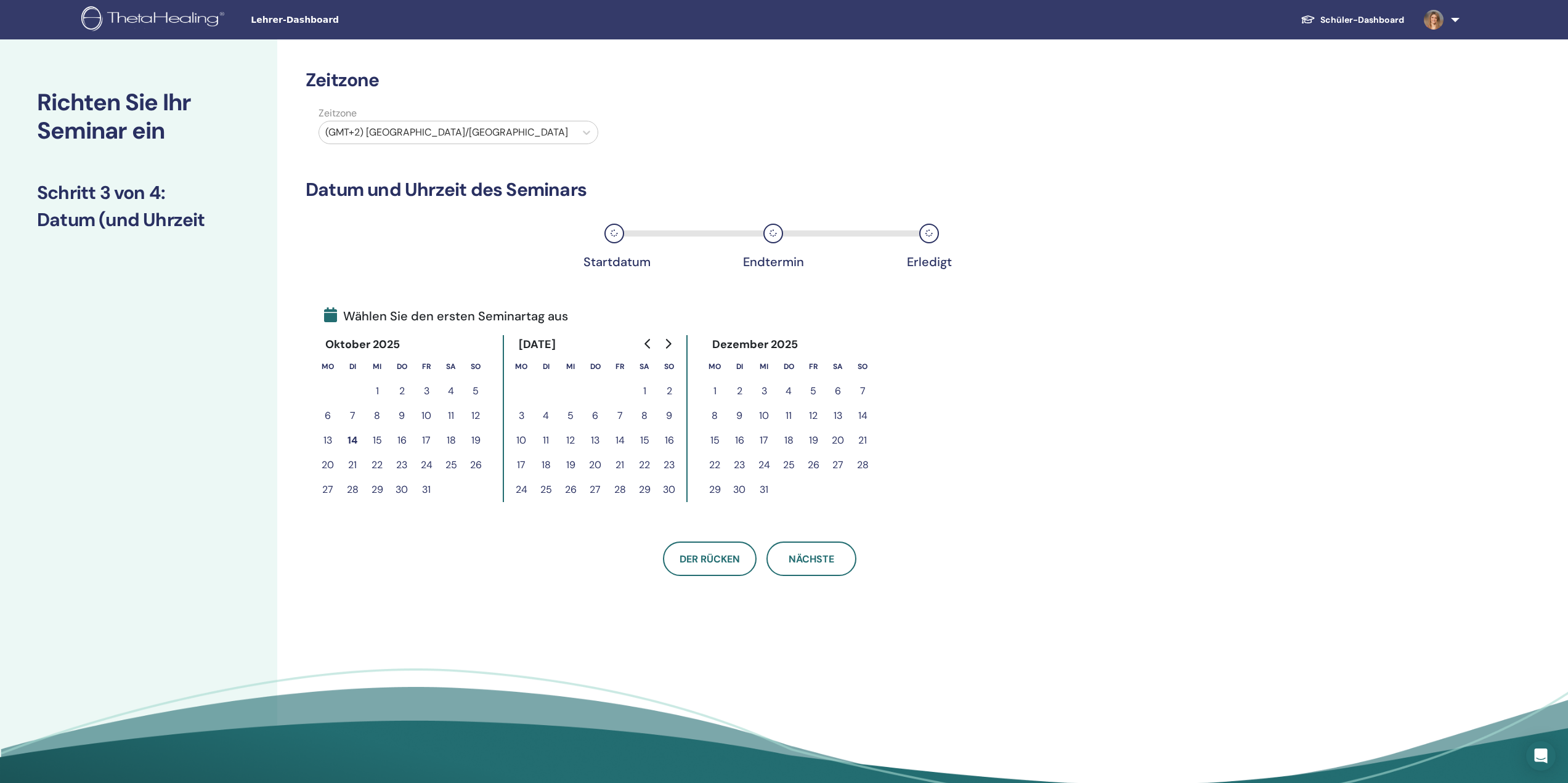
click at [446, 443] on button "18" at bounding box center [450, 440] width 24 height 24
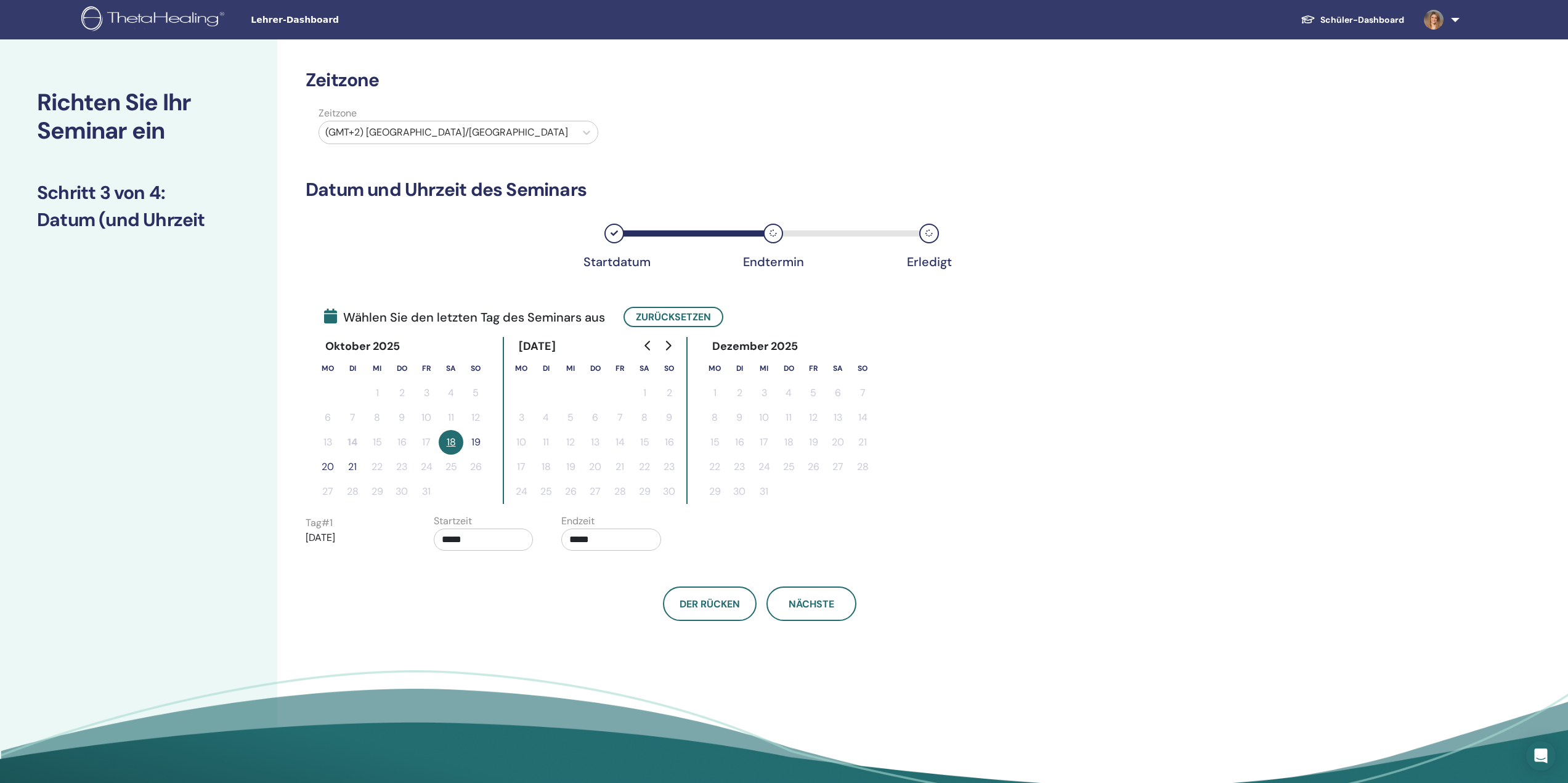
click at [475, 443] on button "19" at bounding box center [475, 442] width 24 height 24
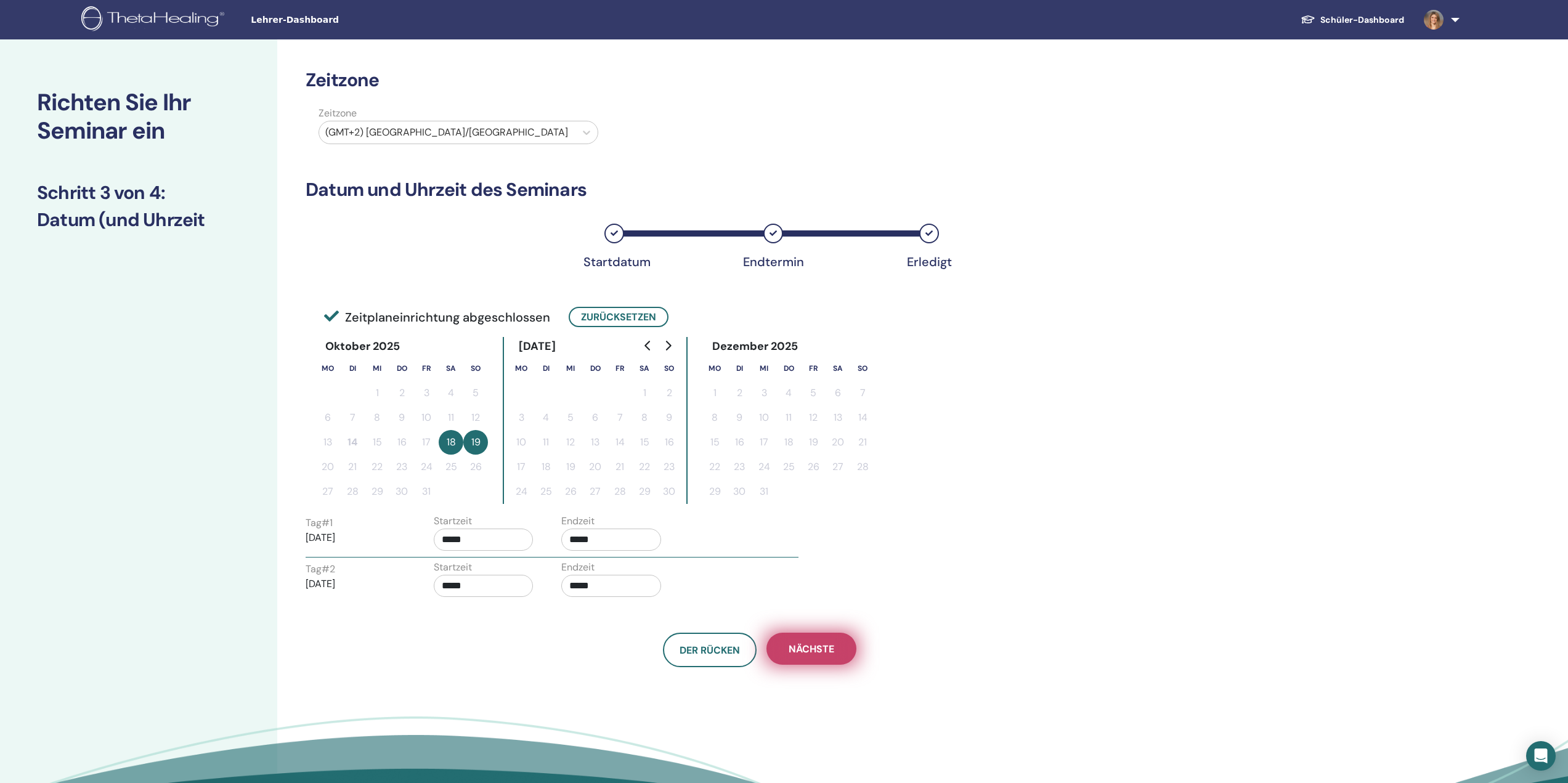
click at [815, 644] on span "Nächste" at bounding box center [811, 649] width 45 height 13
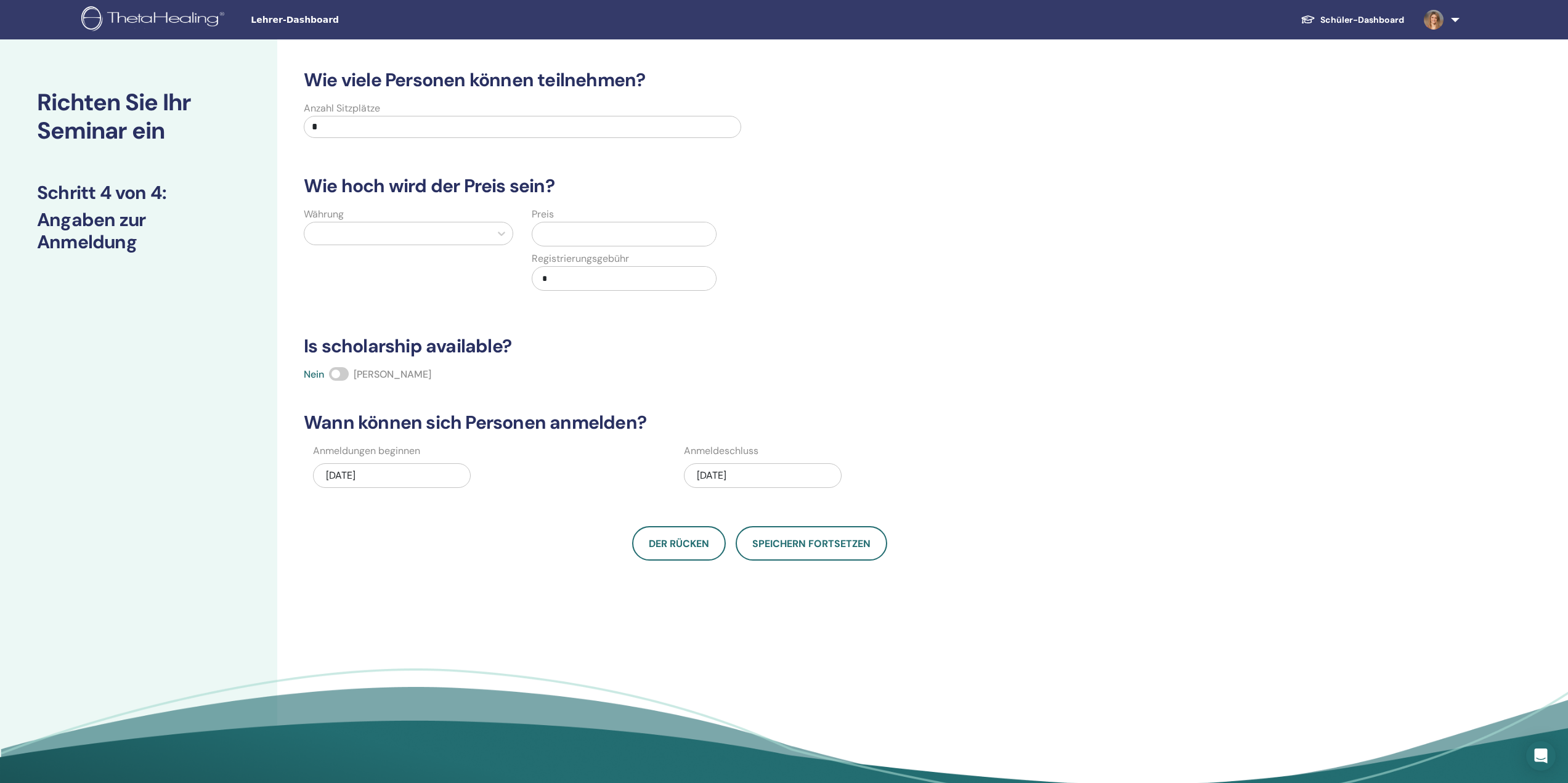
click at [435, 133] on input "*" at bounding box center [522, 127] width 437 height 22
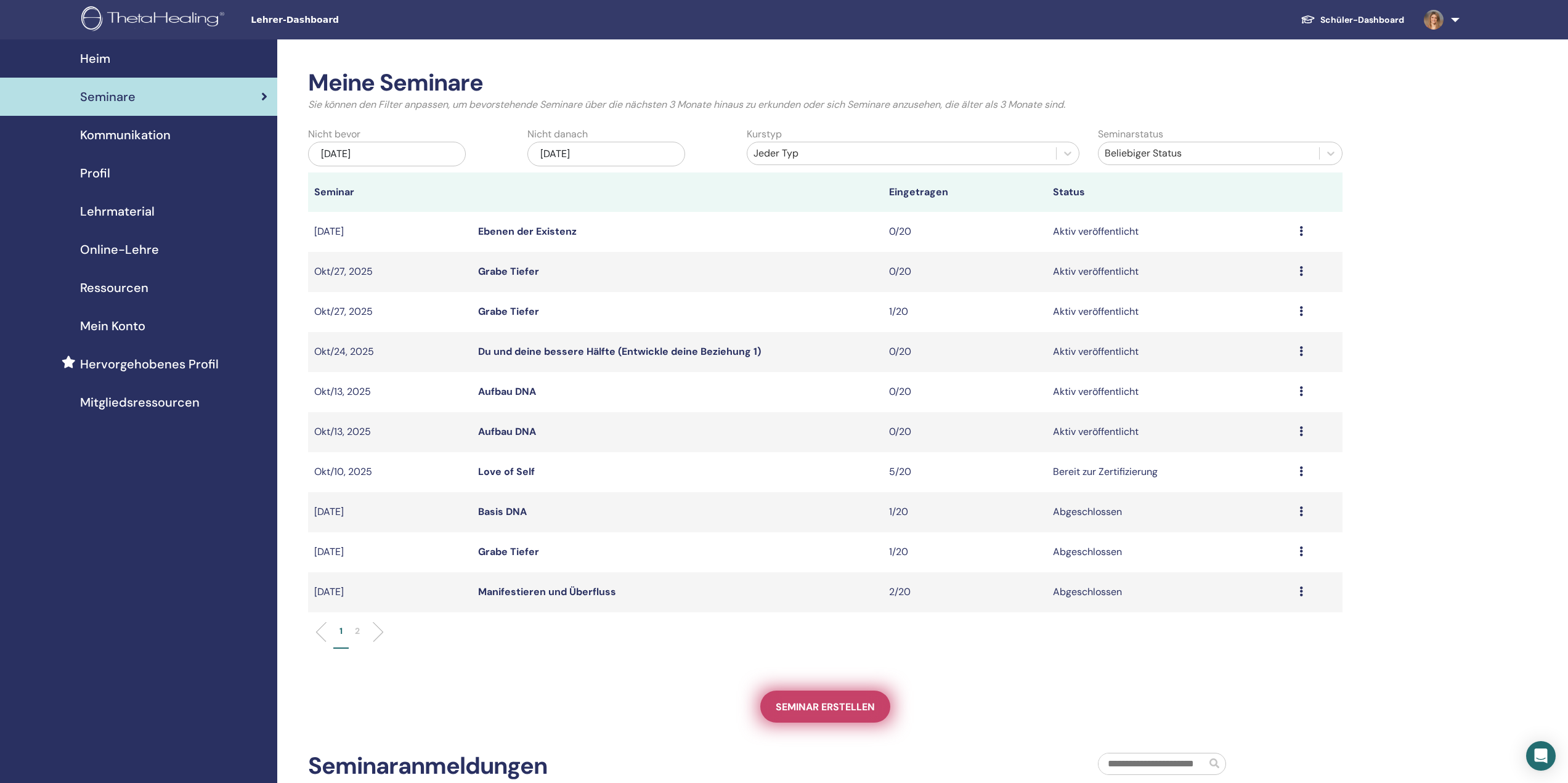
click at [852, 710] on span "Seminar erstellen" at bounding box center [825, 707] width 99 height 13
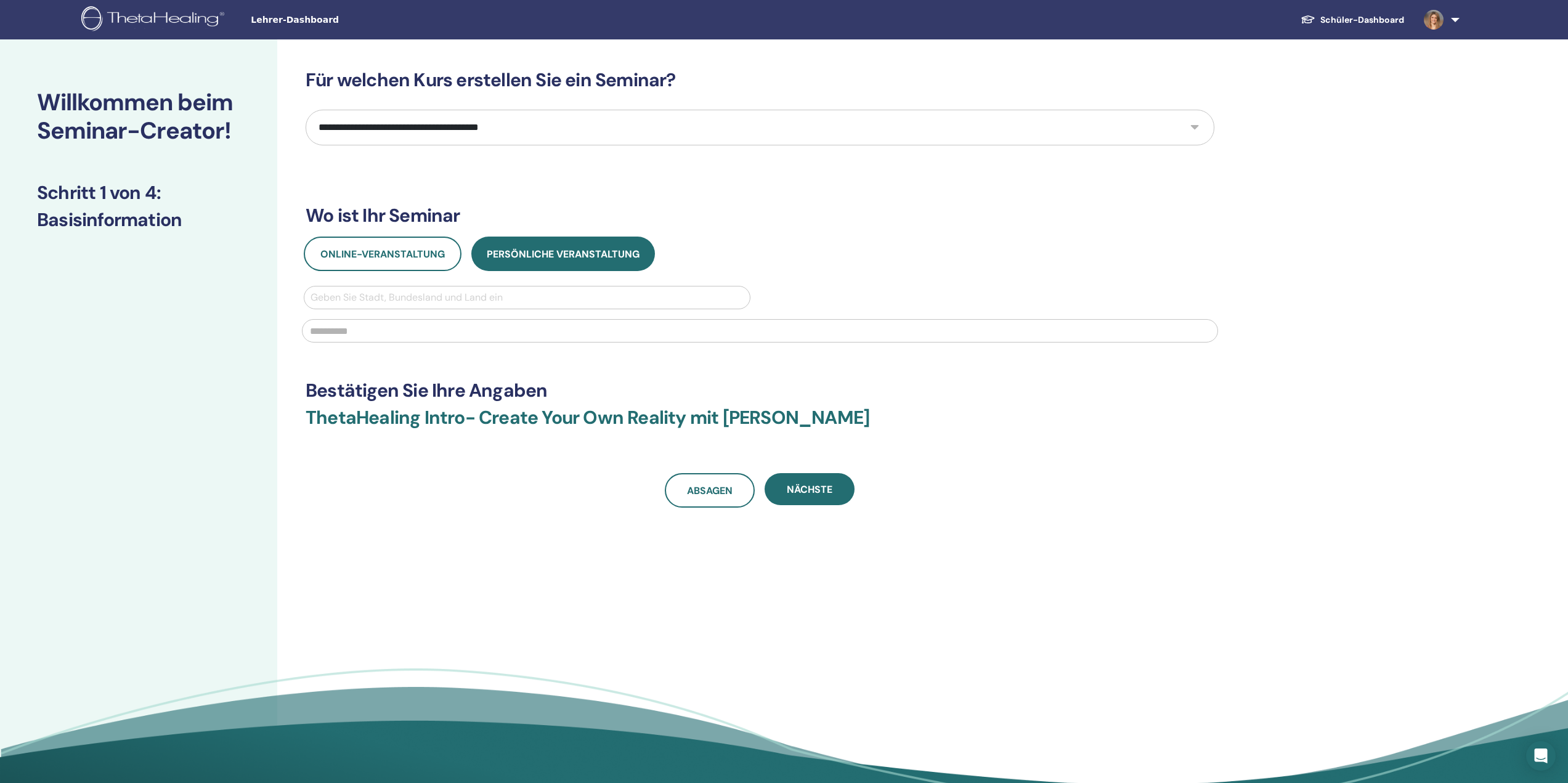
click at [476, 127] on select "**********" at bounding box center [760, 127] width 908 height 36
select select "****"
click at [306, 110] on select "**********" at bounding box center [760, 127] width 908 height 36
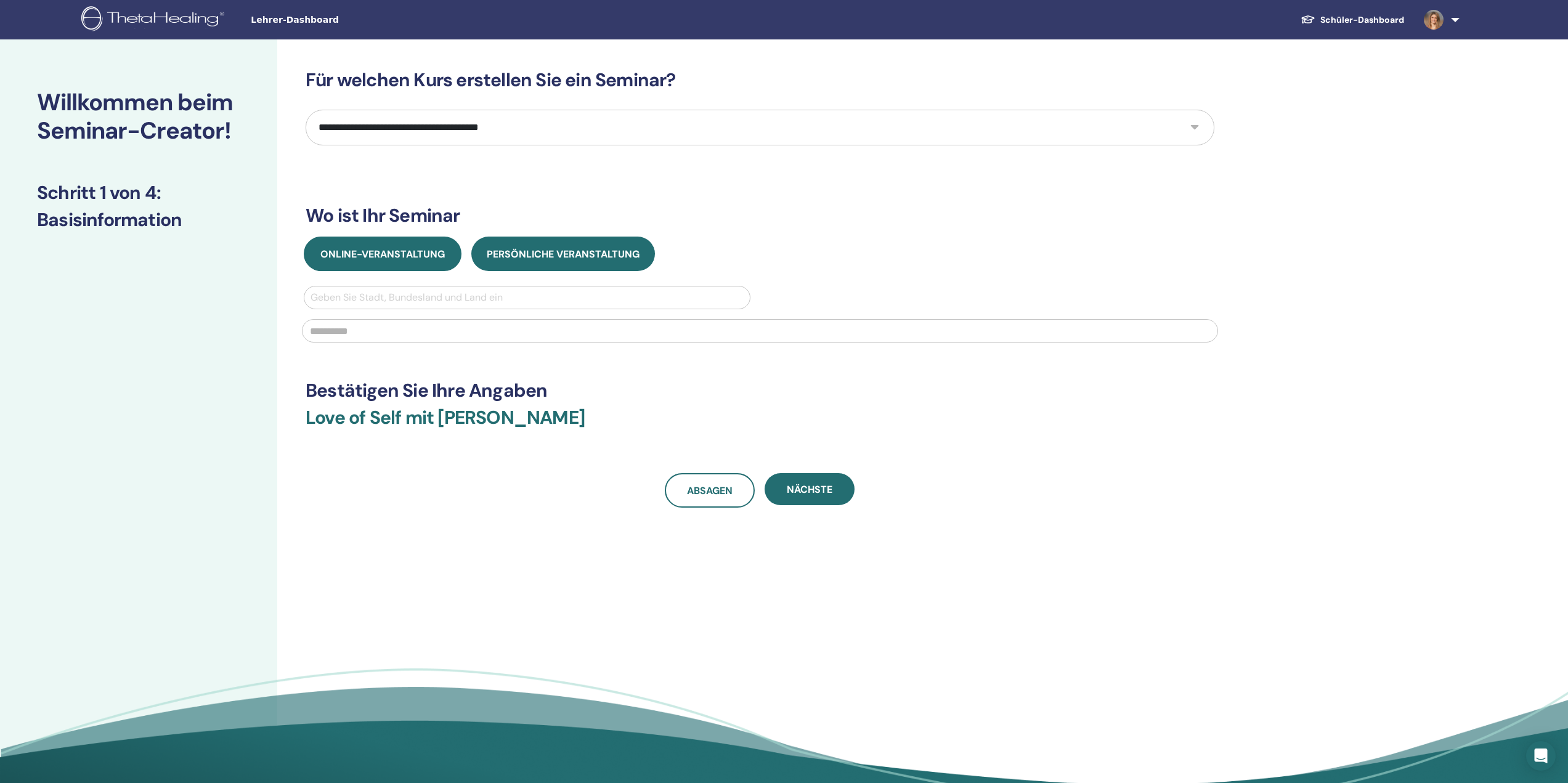
click at [422, 259] on span "Online-Veranstaltung" at bounding box center [383, 254] width 124 height 13
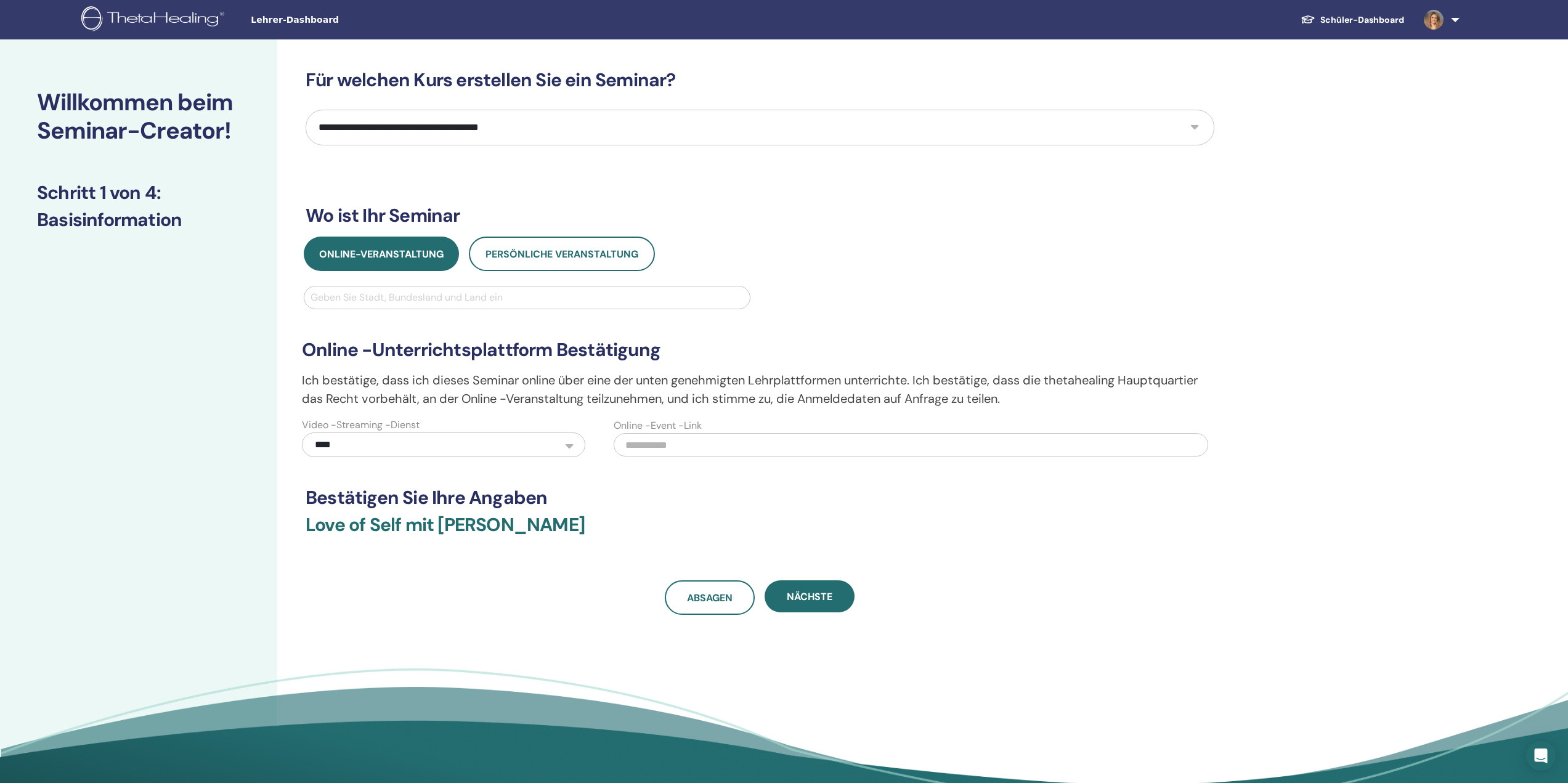
click at [412, 296] on div at bounding box center [527, 297] width 433 height 17
type input "*******"
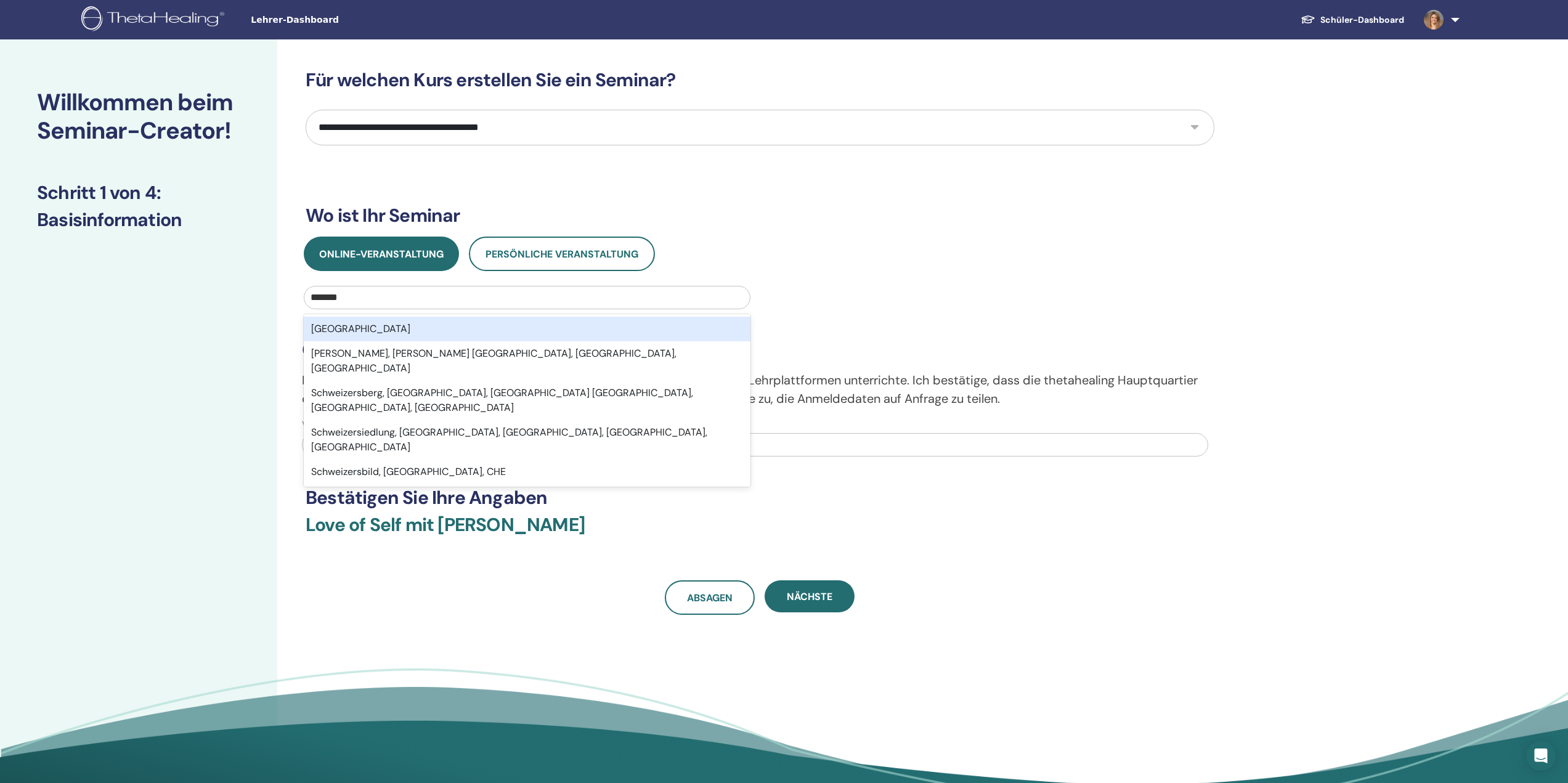
click at [408, 326] on div "Schweiz" at bounding box center [527, 329] width 447 height 24
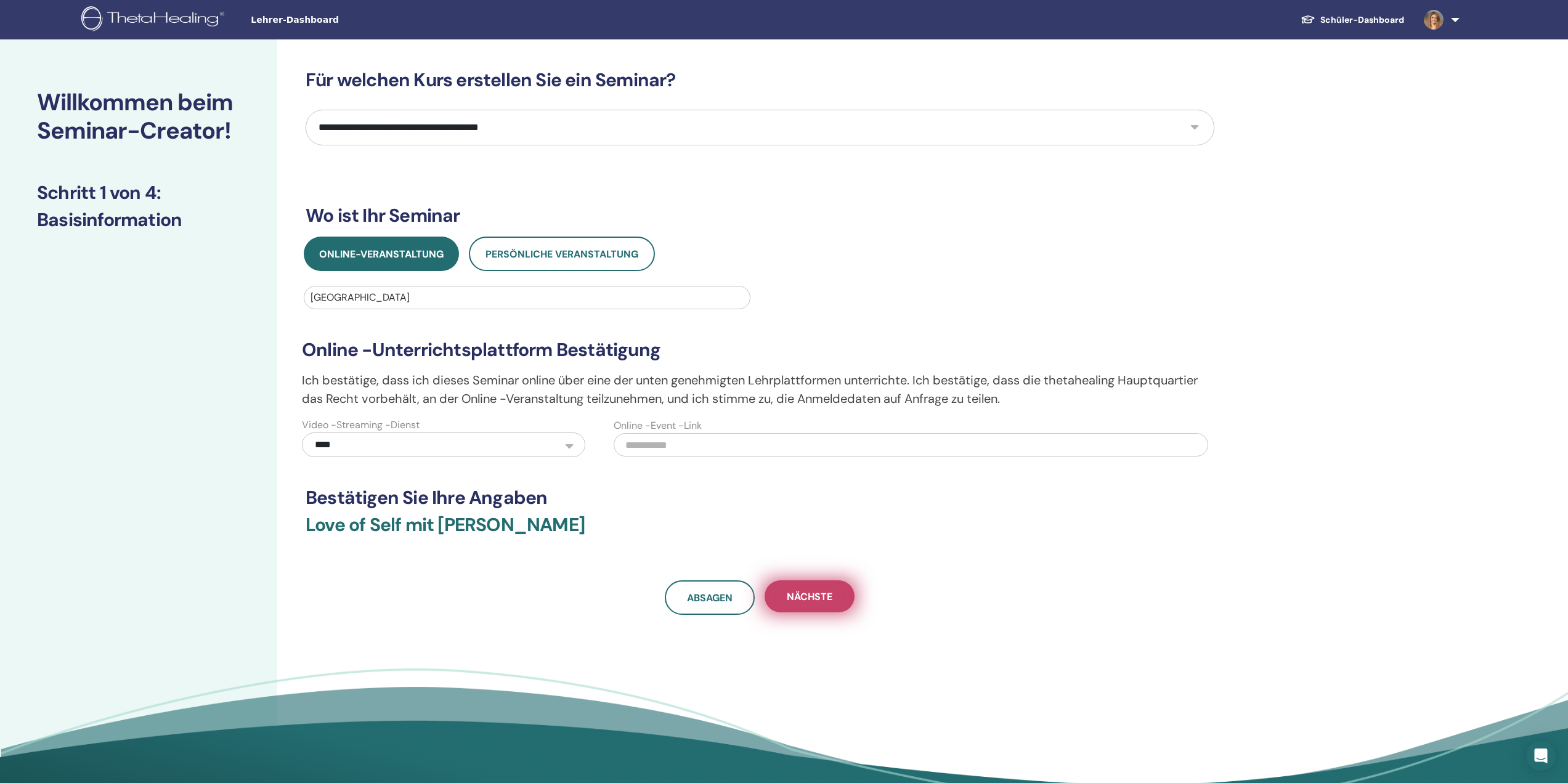
click at [808, 589] on button "Nächste" at bounding box center [809, 596] width 90 height 32
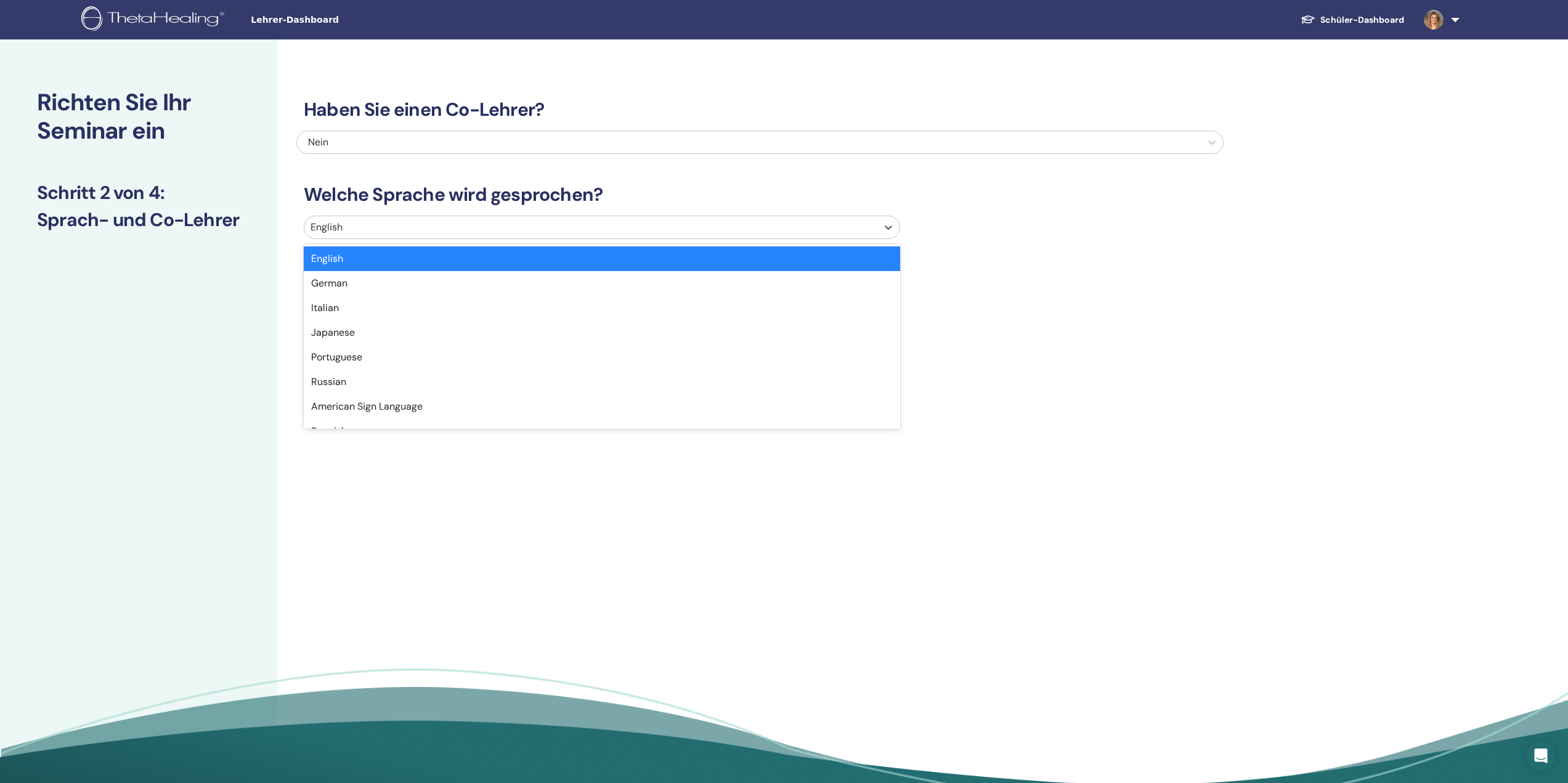
click at [397, 220] on div at bounding box center [591, 227] width 561 height 17
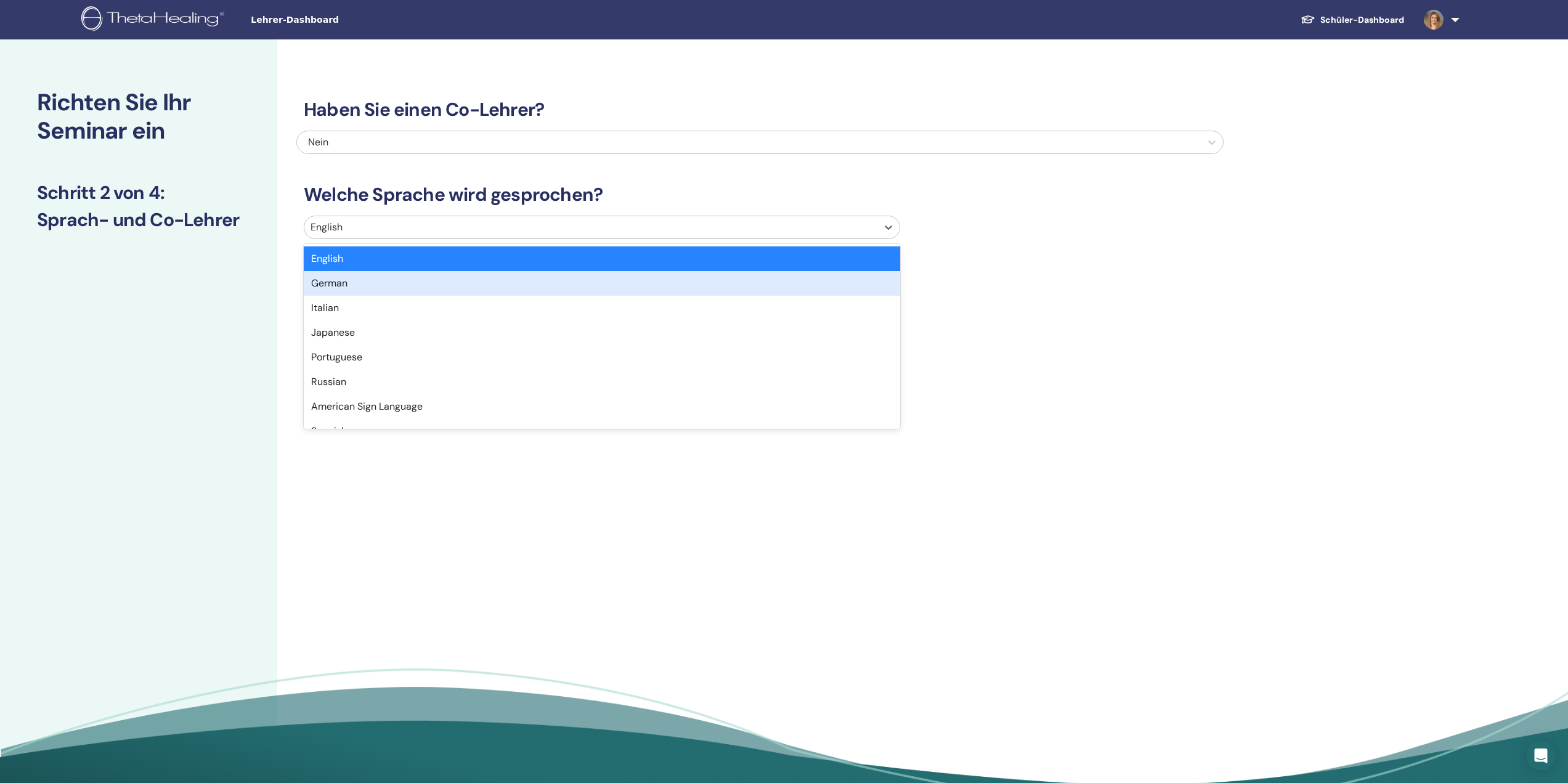
click at [339, 288] on div "German" at bounding box center [601, 283] width 597 height 24
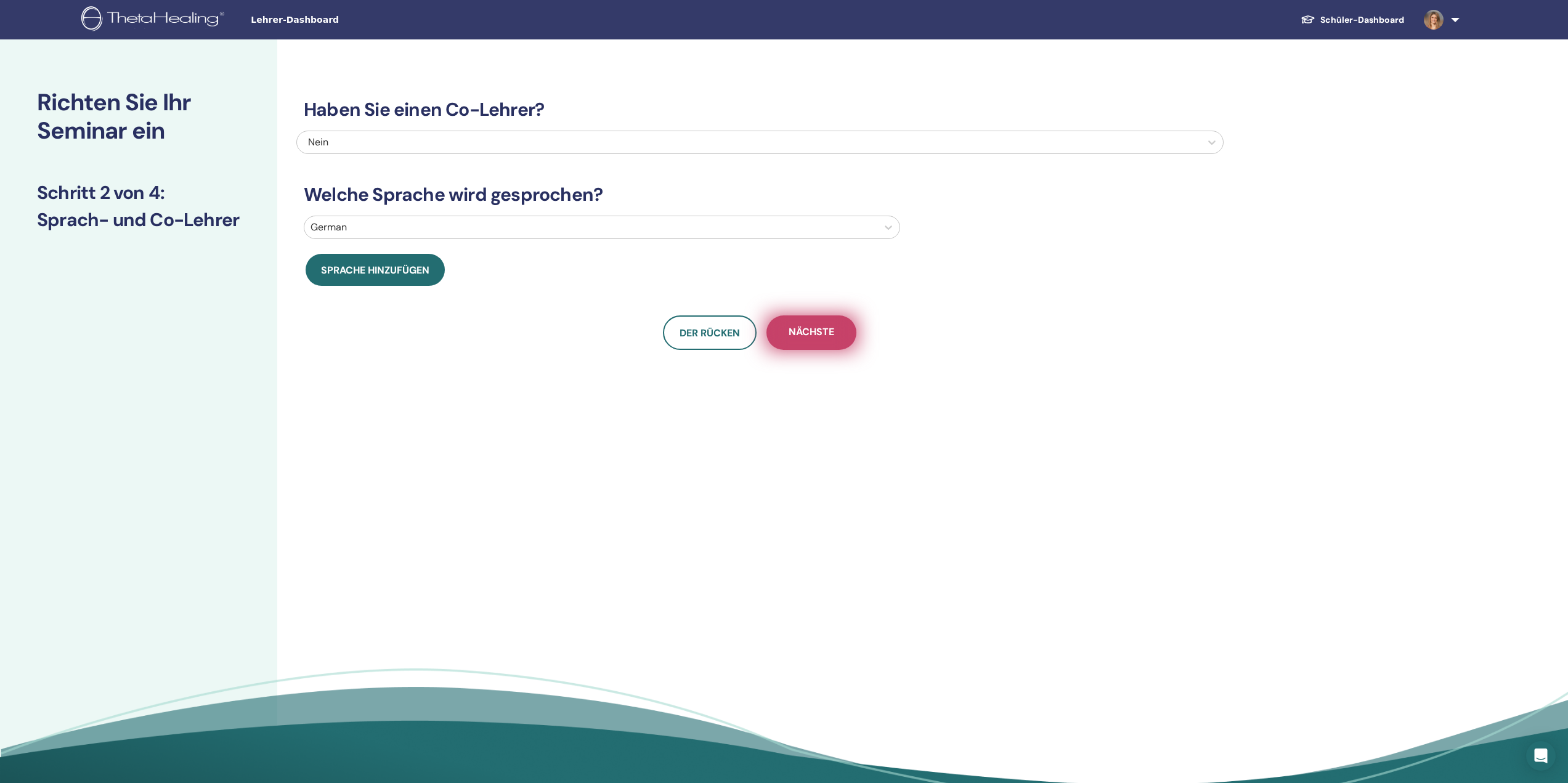
click at [831, 333] on span "Nächste" at bounding box center [811, 333] width 45 height 15
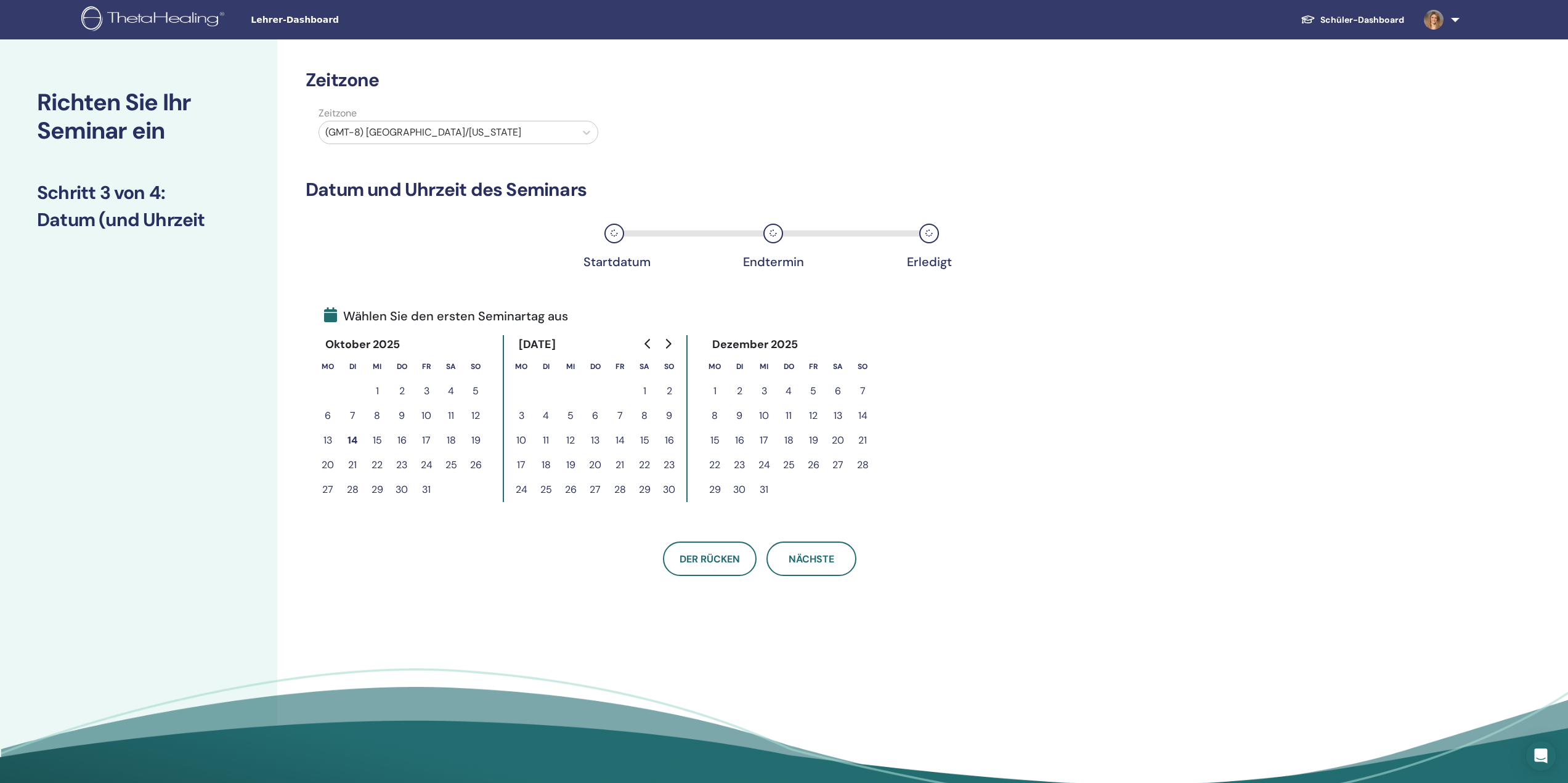
click at [529, 132] on div at bounding box center [447, 132] width 244 height 17
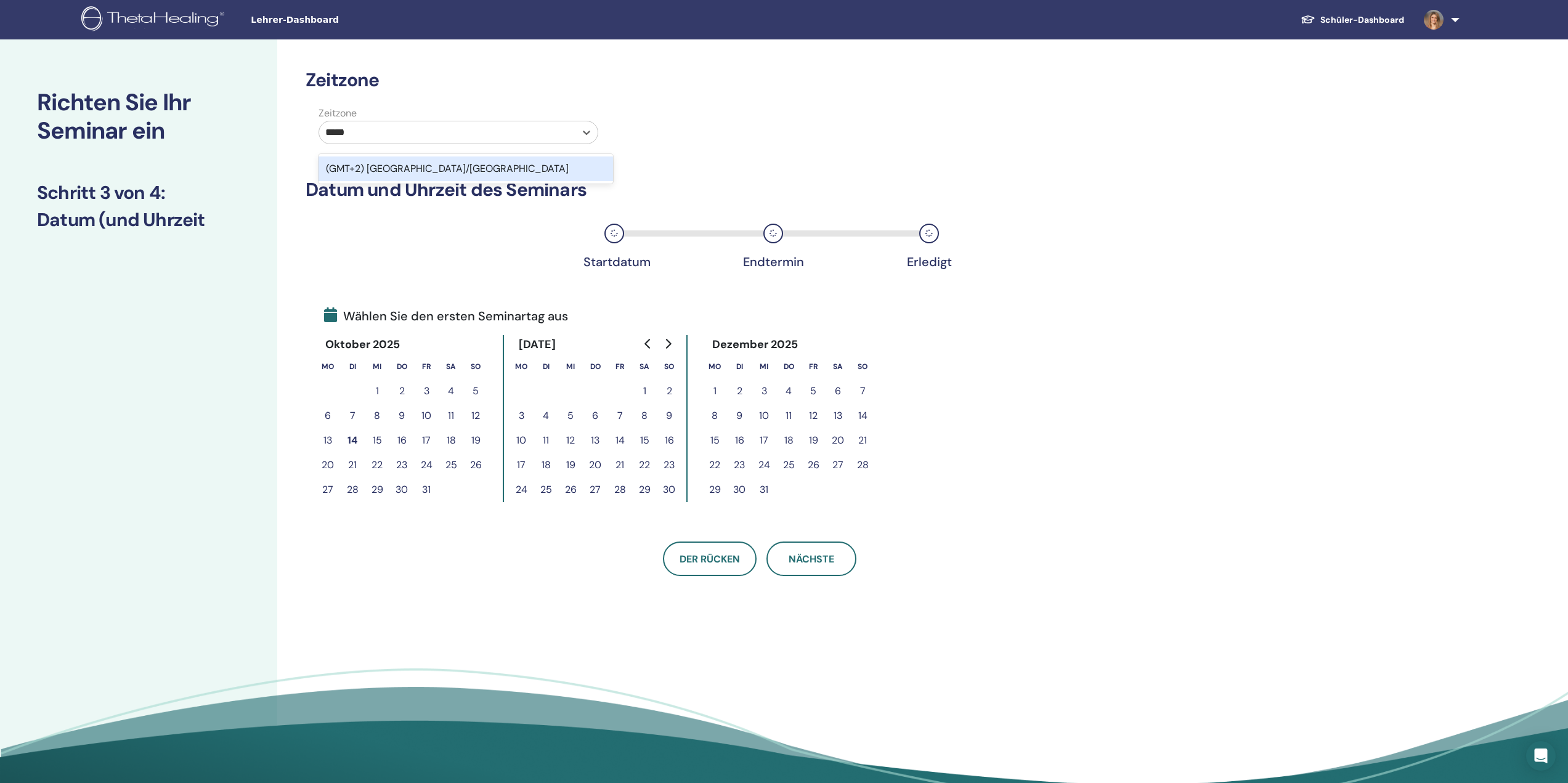
type input "******"
click at [456, 168] on div "(GMT+2) [GEOGRAPHIC_DATA]/[GEOGRAPHIC_DATA]" at bounding box center [465, 168] width 294 height 24
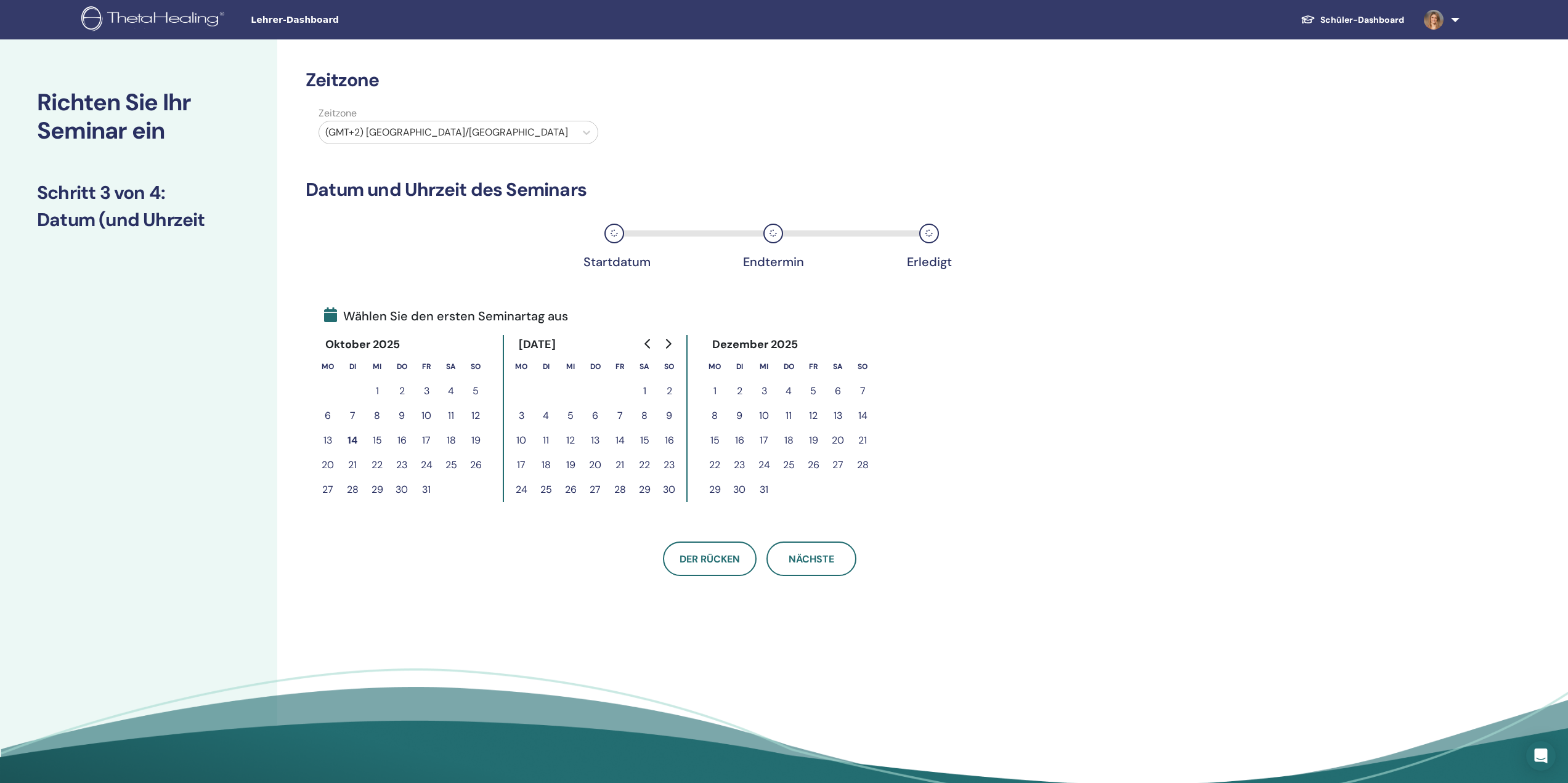
click at [380, 437] on button "15" at bounding box center [377, 440] width 24 height 24
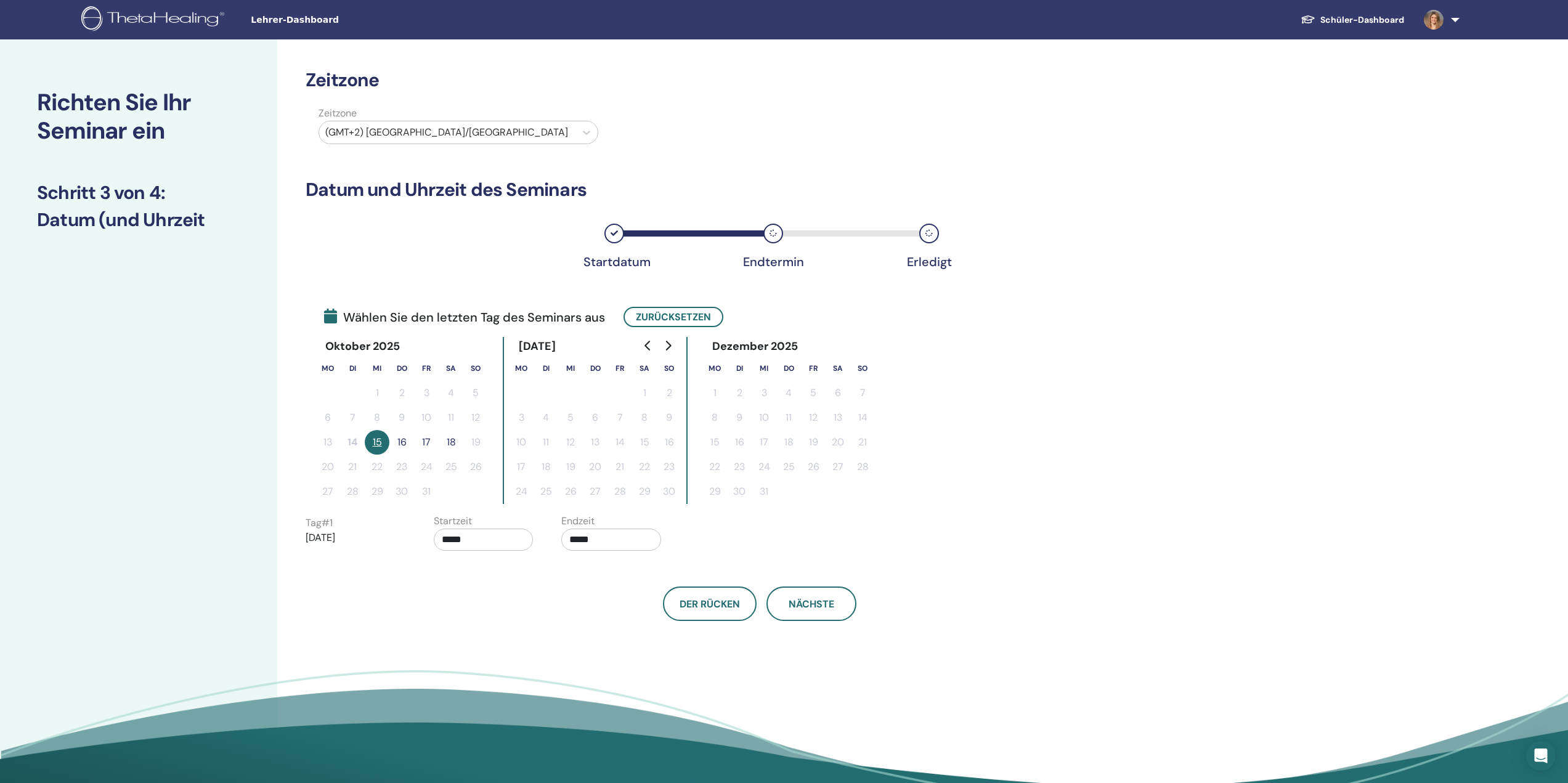
click at [394, 436] on button "16" at bounding box center [401, 442] width 24 height 24
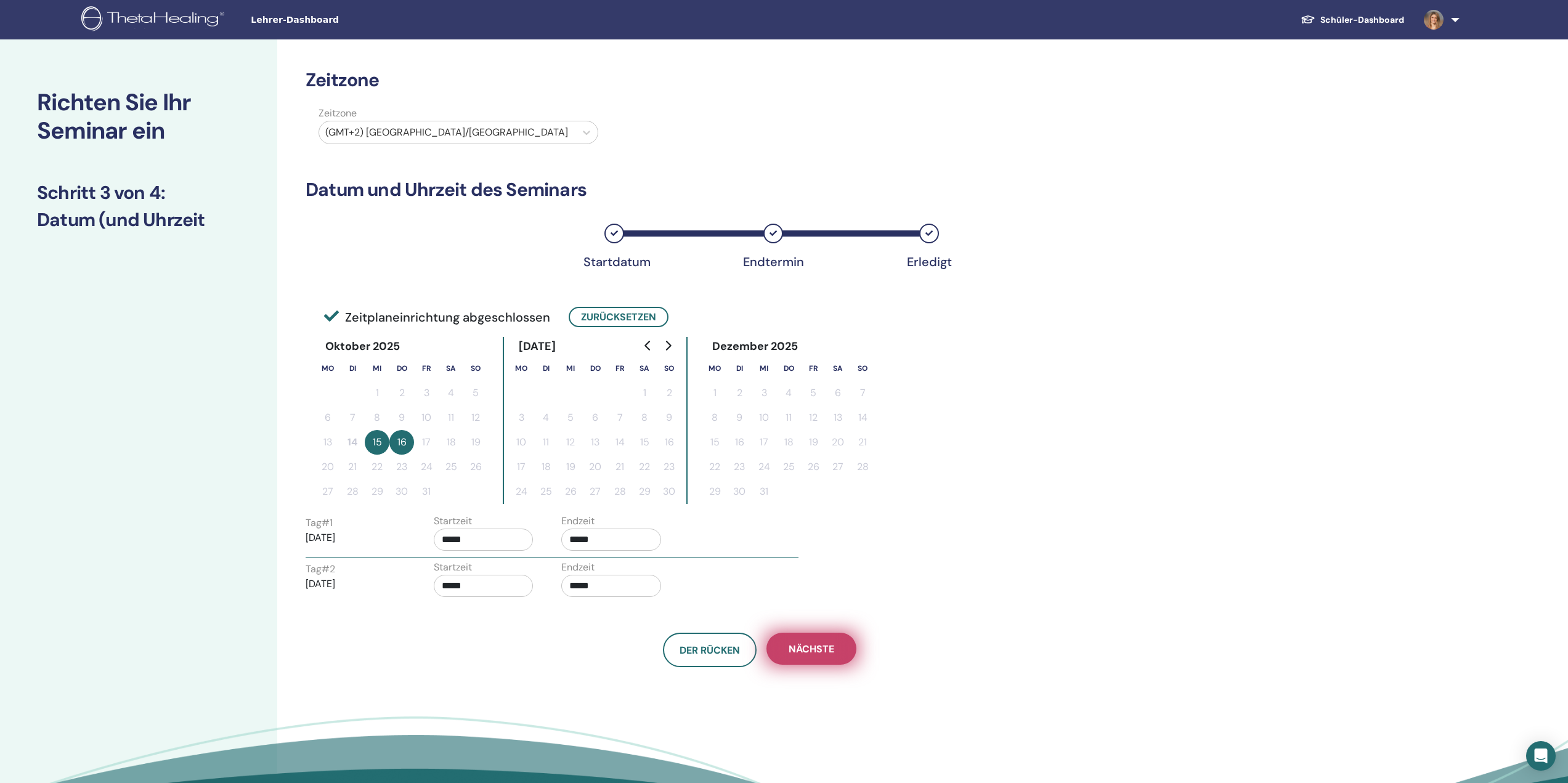
click at [841, 645] on button "Nächste" at bounding box center [811, 649] width 90 height 32
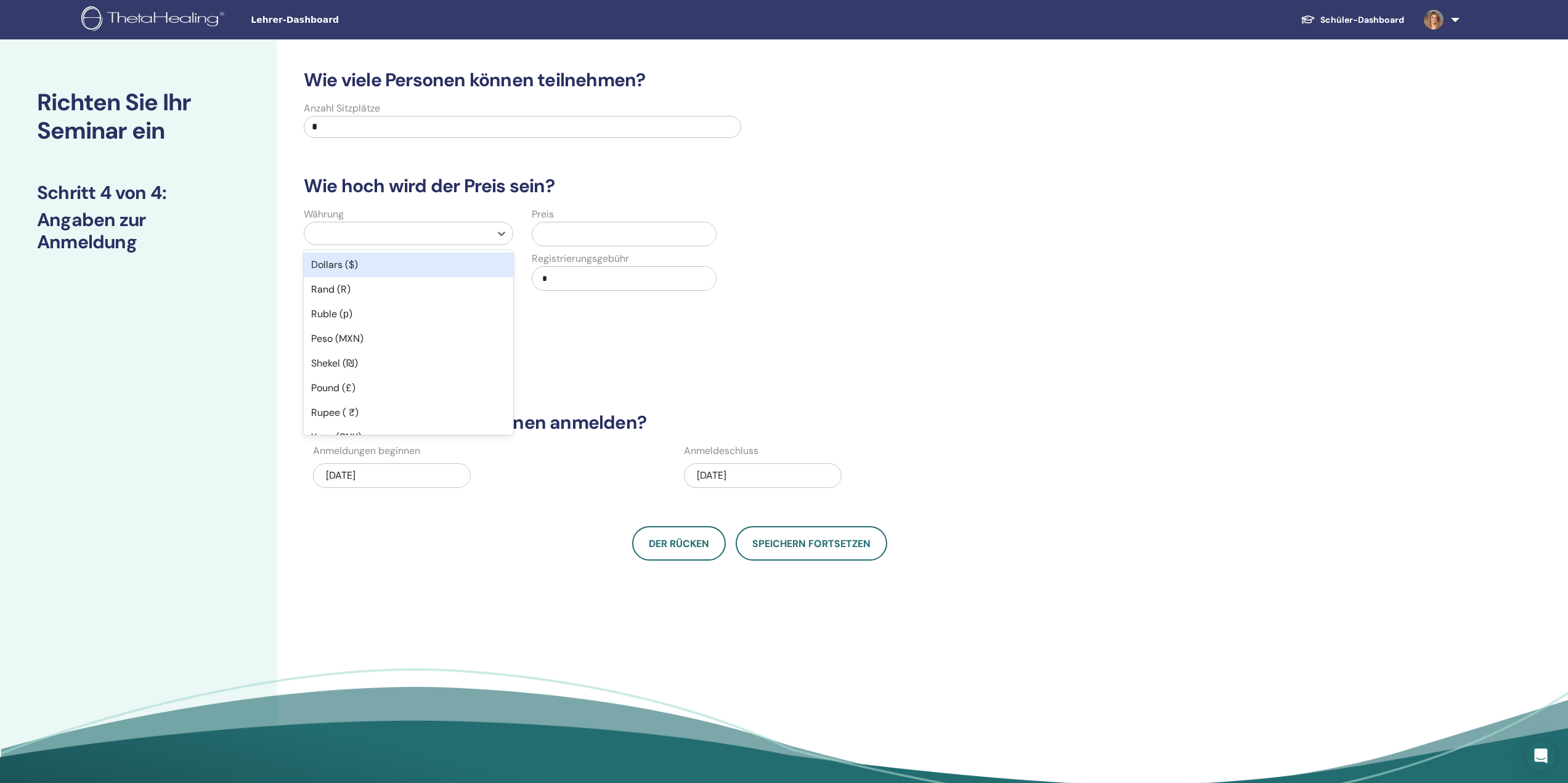
click at [434, 234] on div at bounding box center [397, 234] width 173 height 17
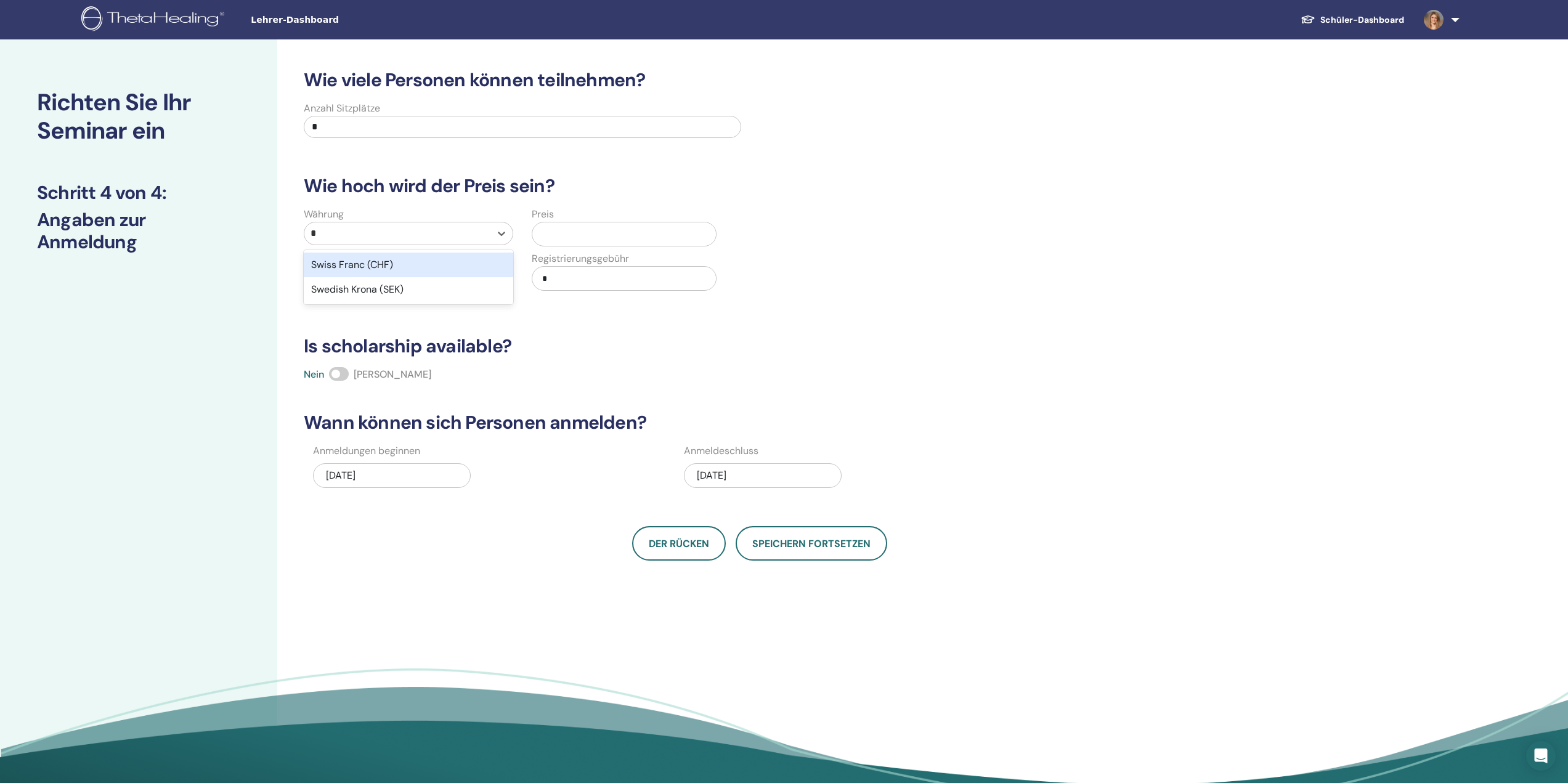
type input "**"
click at [420, 263] on div "Swiss Franc (CHF)" at bounding box center [408, 264] width 210 height 24
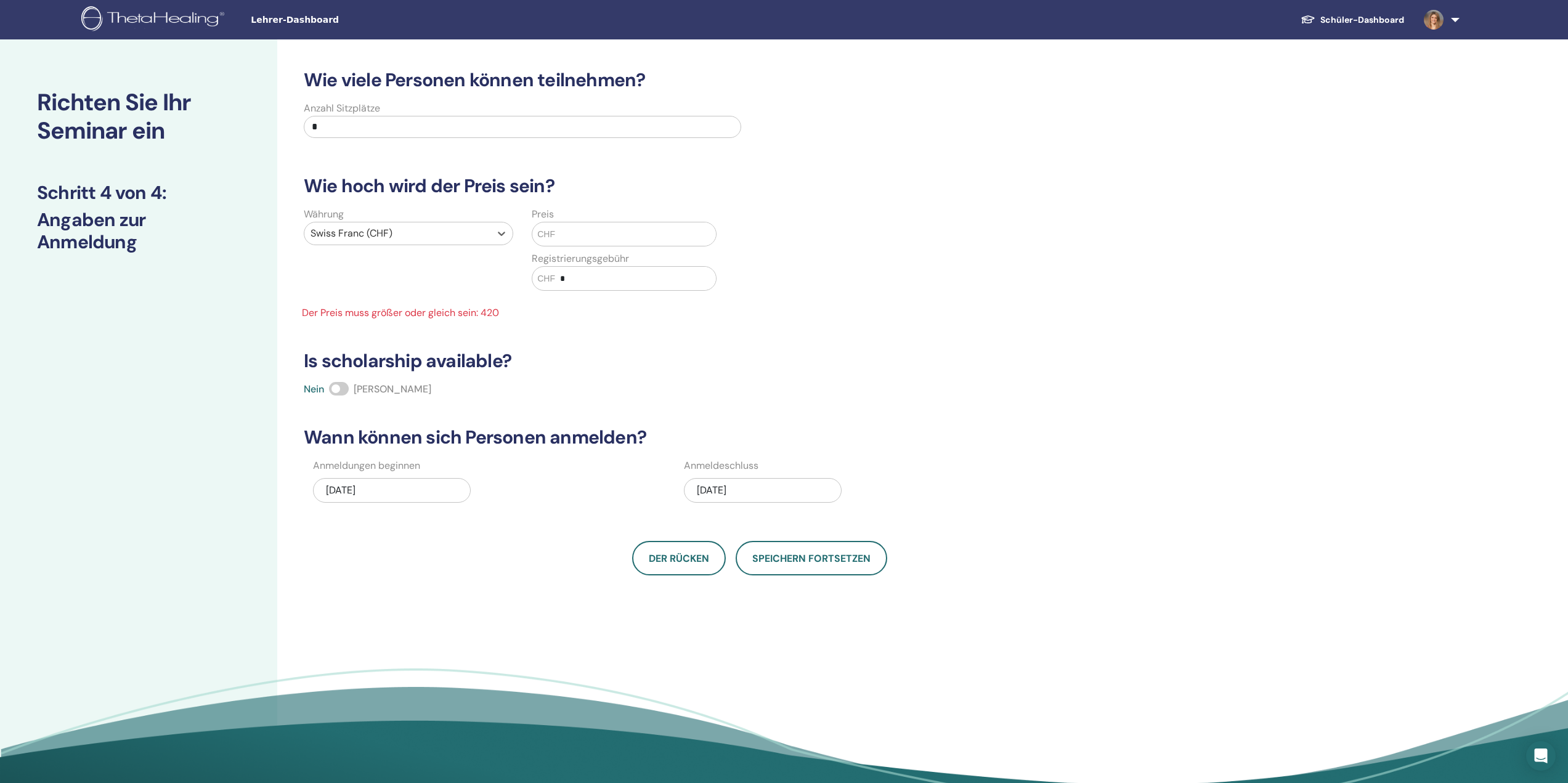
click at [637, 232] on input "text" at bounding box center [636, 234] width 161 height 23
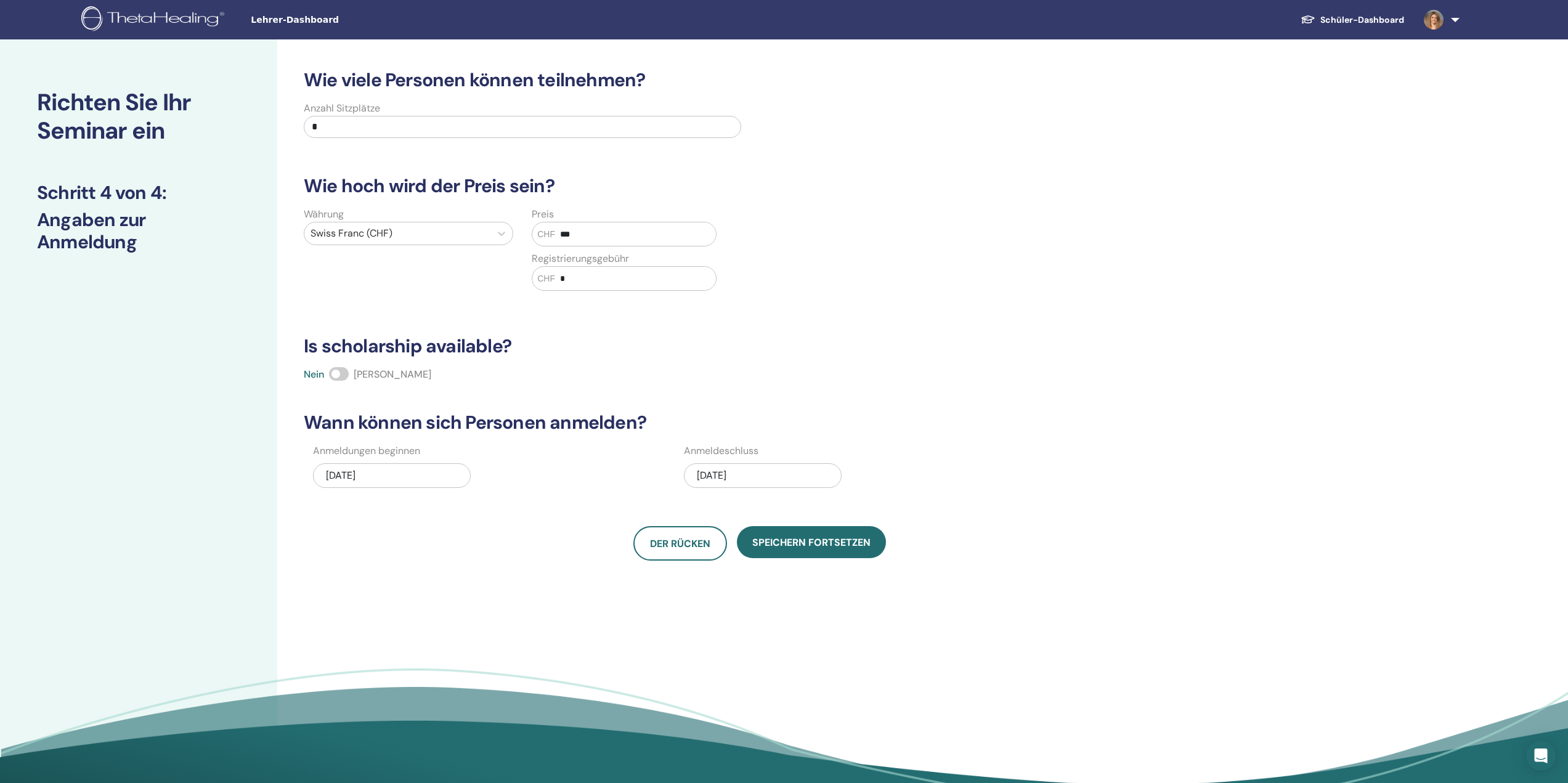
type input "***"
click at [336, 373] on span at bounding box center [338, 373] width 20 height 13
click at [798, 542] on span "Speichern fortsetzen" at bounding box center [811, 542] width 118 height 13
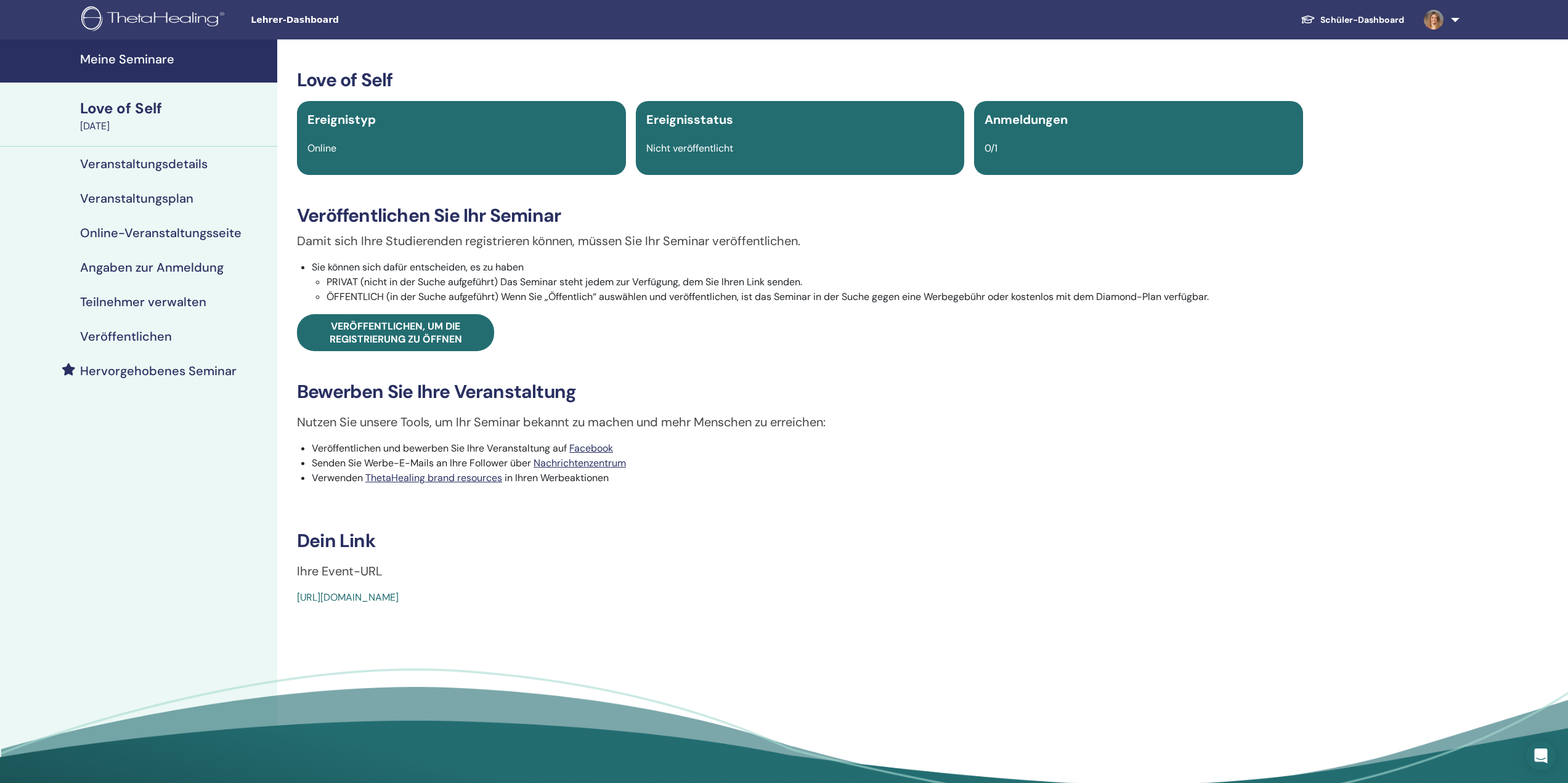
click at [138, 339] on h4 "Veröffentlichen" at bounding box center [126, 336] width 92 height 15
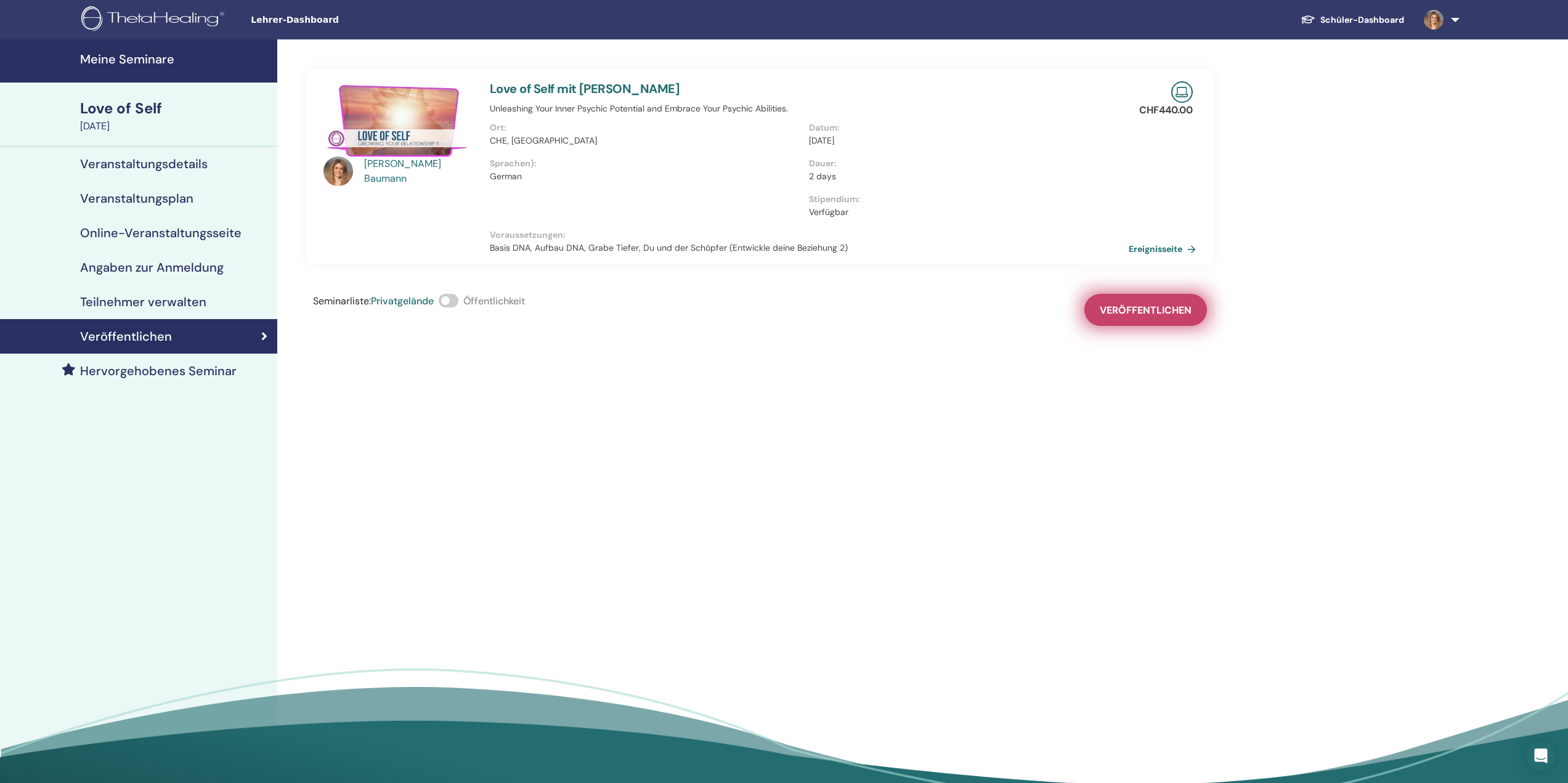
click at [1122, 311] on span "Veröffentlichen" at bounding box center [1145, 310] width 92 height 13
click at [152, 304] on h4 "Teilnehmer verwalten" at bounding box center [143, 301] width 127 height 15
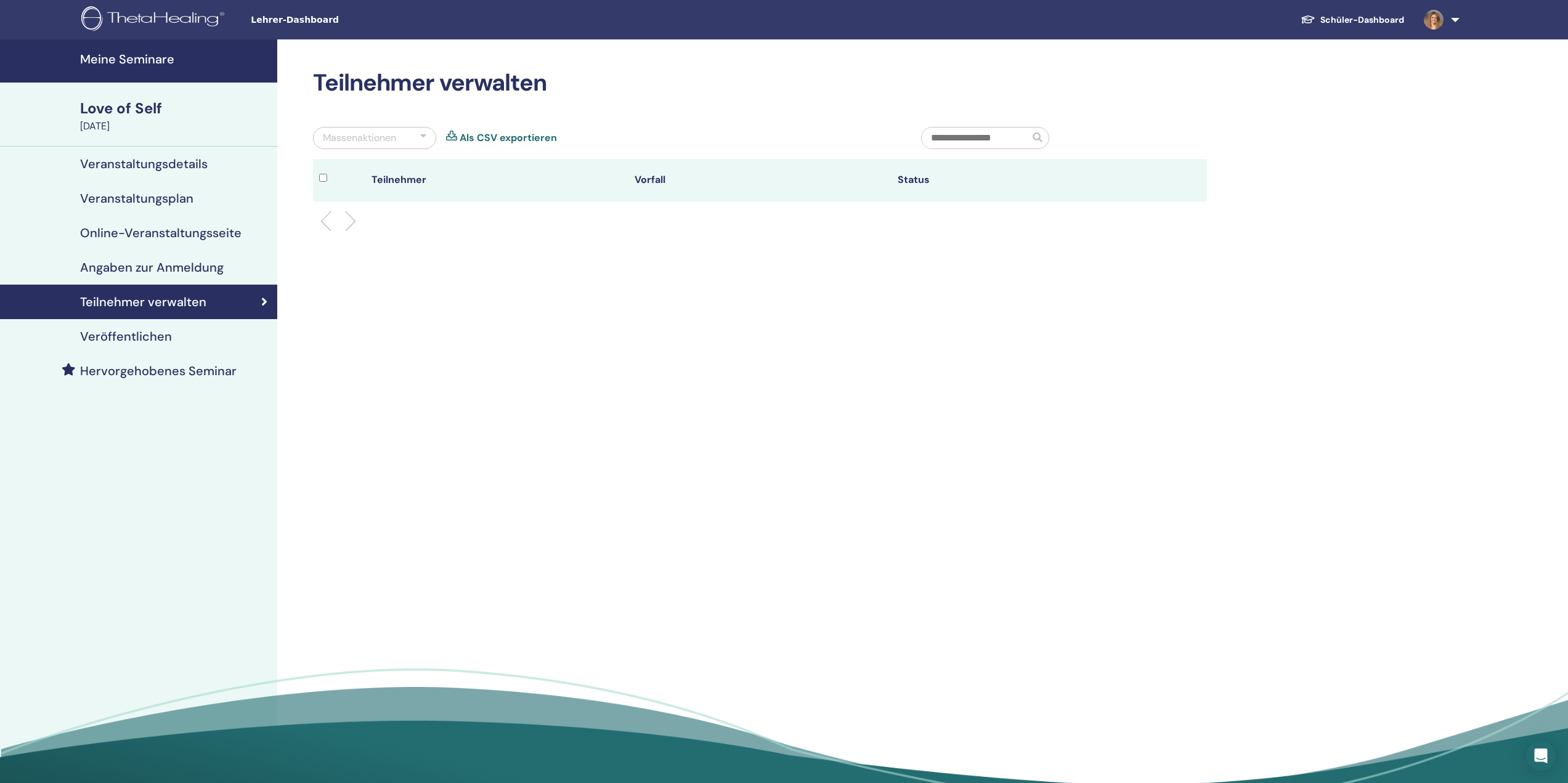
click at [164, 237] on h4 "Online-Veranstaltungsseite" at bounding box center [161, 232] width 162 height 15
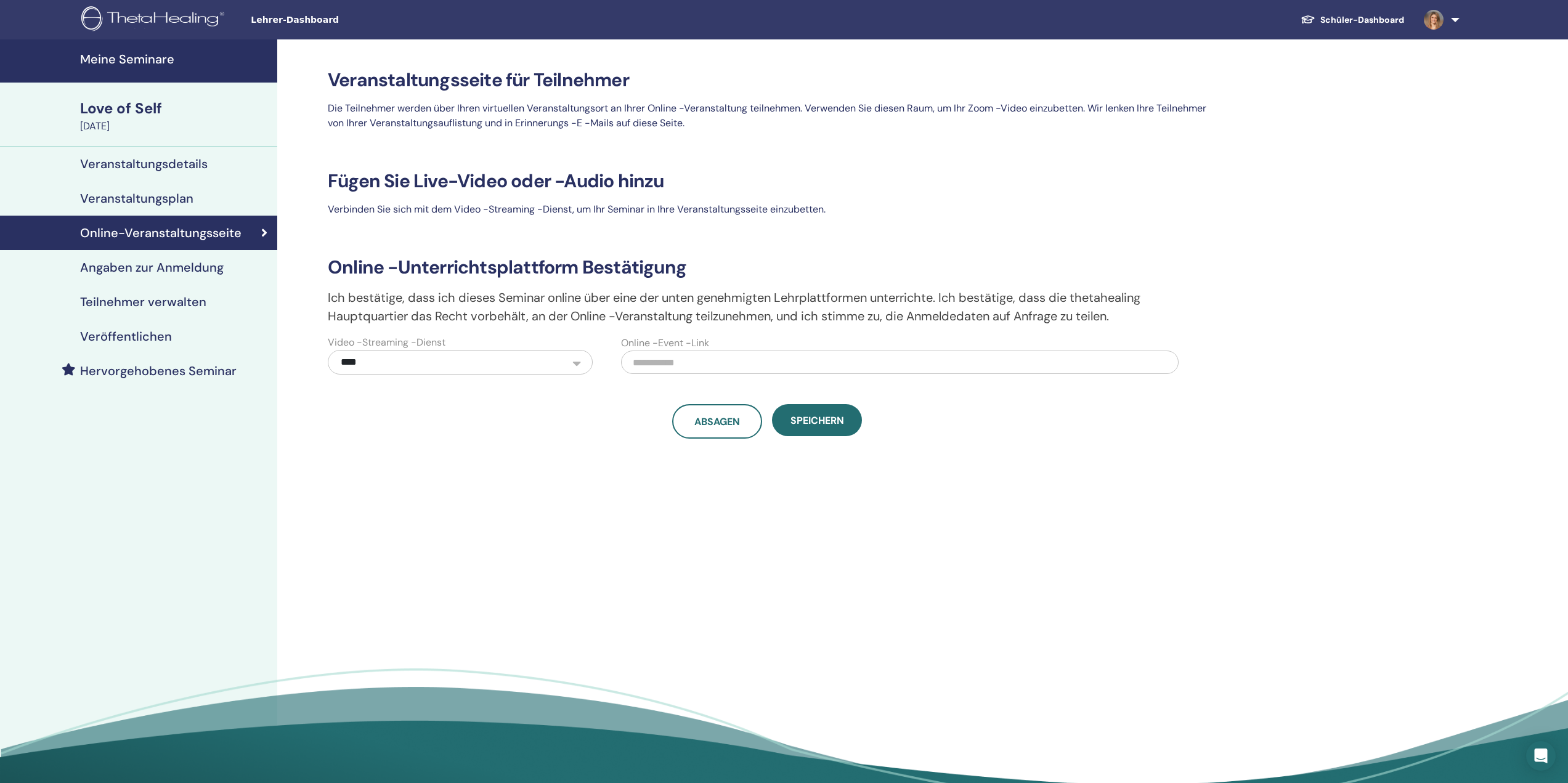
click at [171, 259] on link "Angaben zur Anmeldung" at bounding box center [138, 267] width 277 height 34
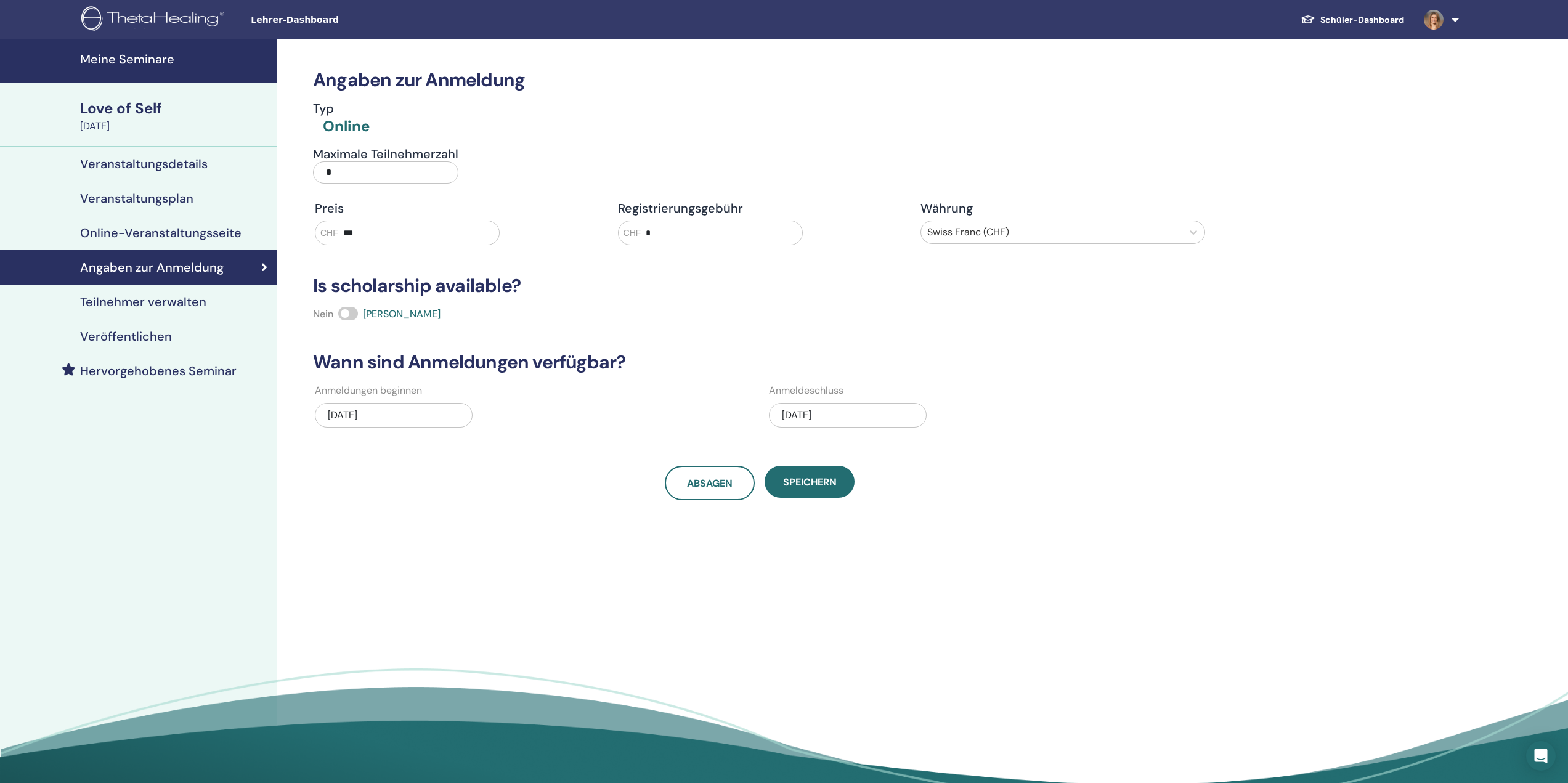
click at [173, 222] on link "Online-Veranstaltungsseite" at bounding box center [138, 232] width 277 height 34
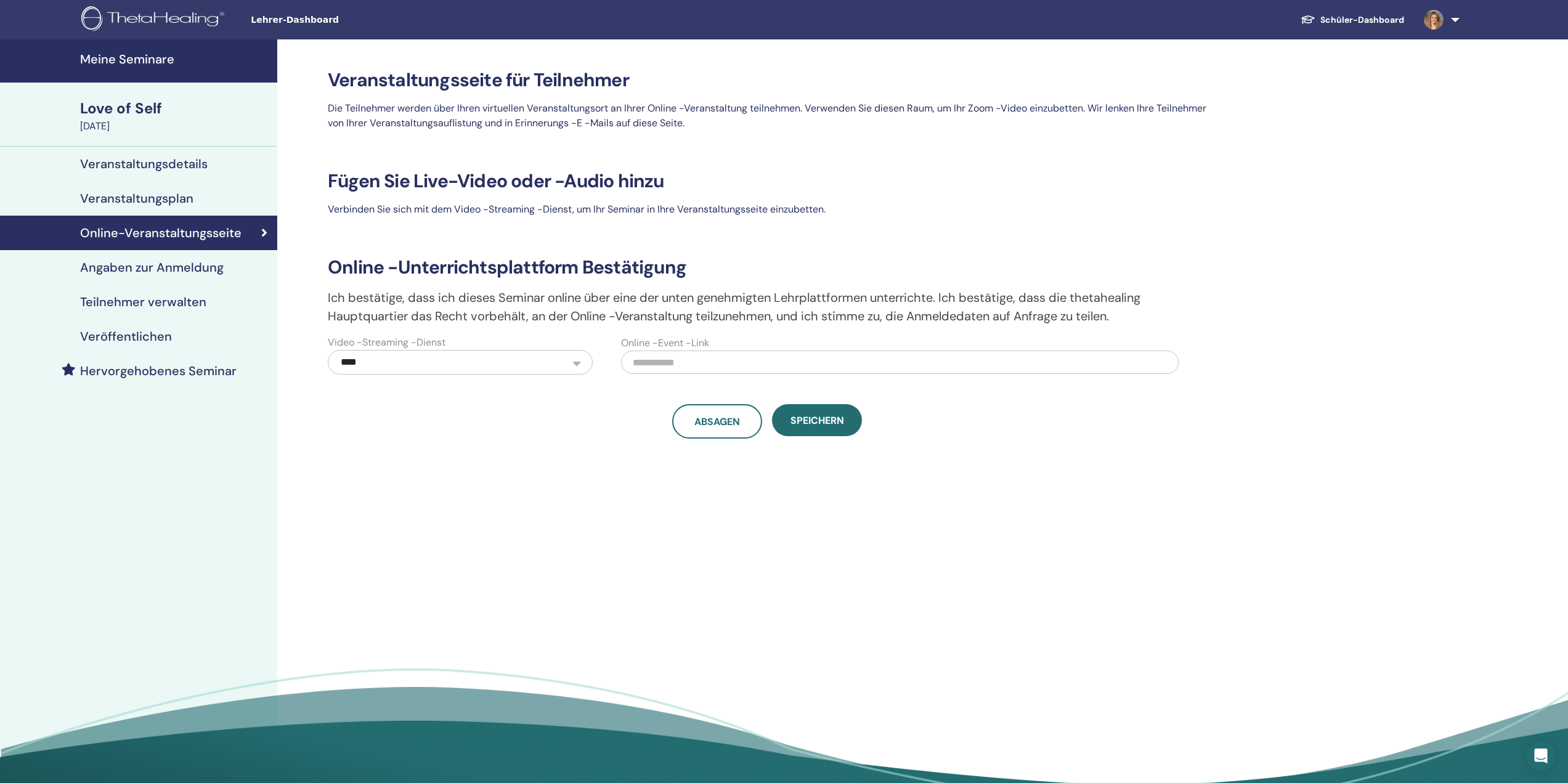
click at [169, 199] on h4 "Veranstaltungsplan" at bounding box center [137, 198] width 113 height 15
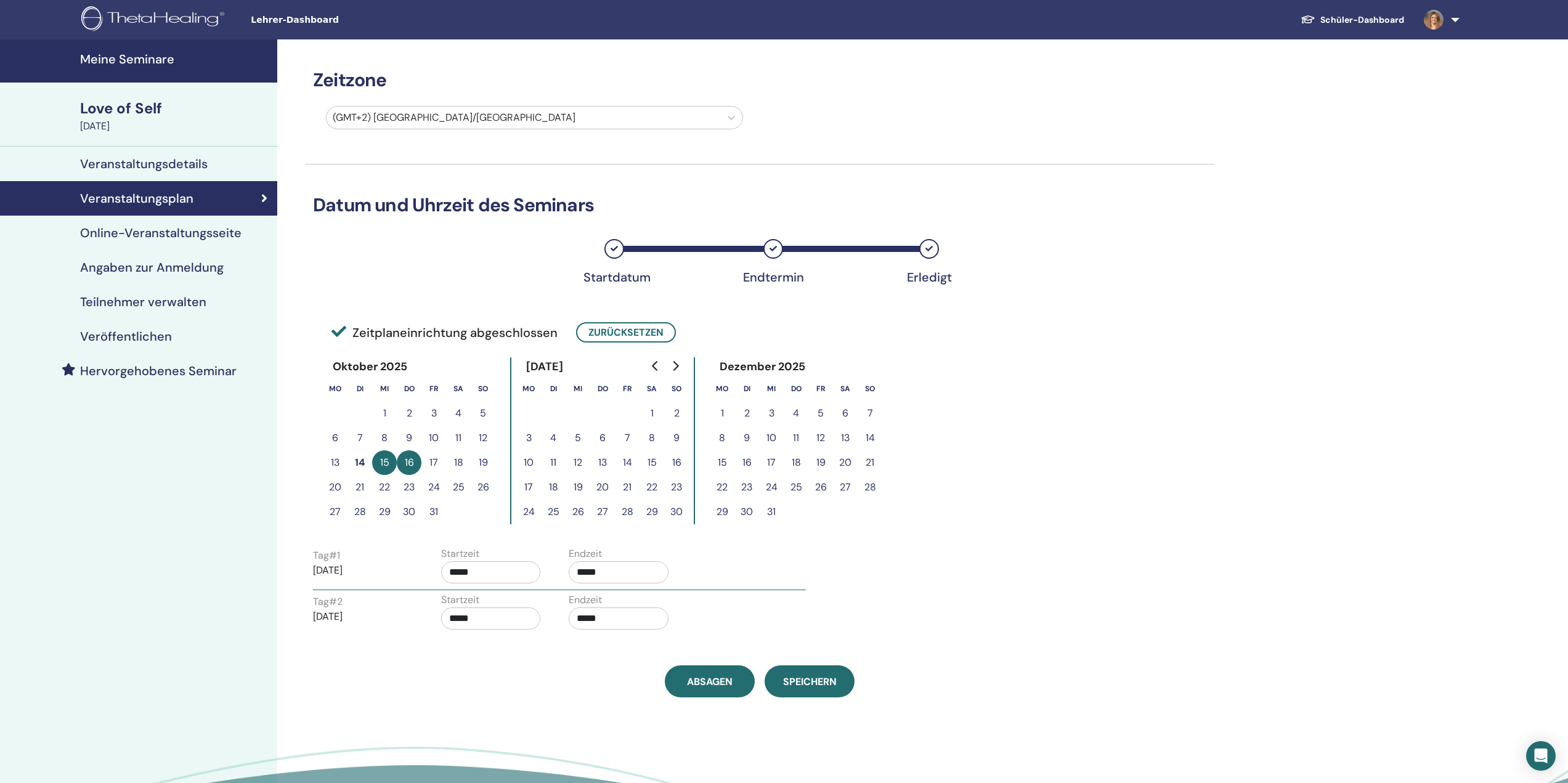
click at [164, 162] on h4 "Veranstaltungsdetails" at bounding box center [144, 164] width 127 height 15
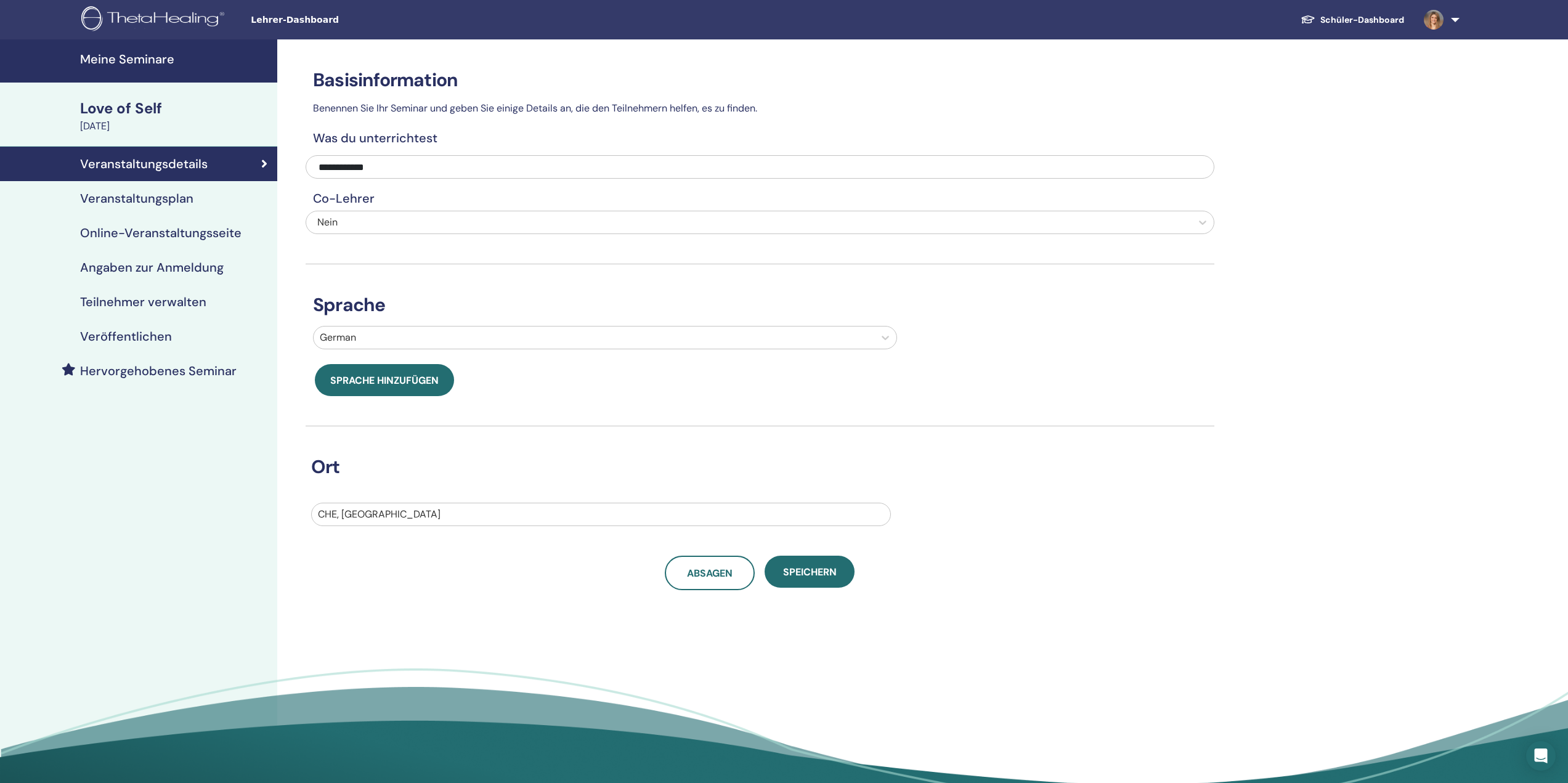
click at [171, 337] on div "Veröffentlichen" at bounding box center [138, 336] width 257 height 15
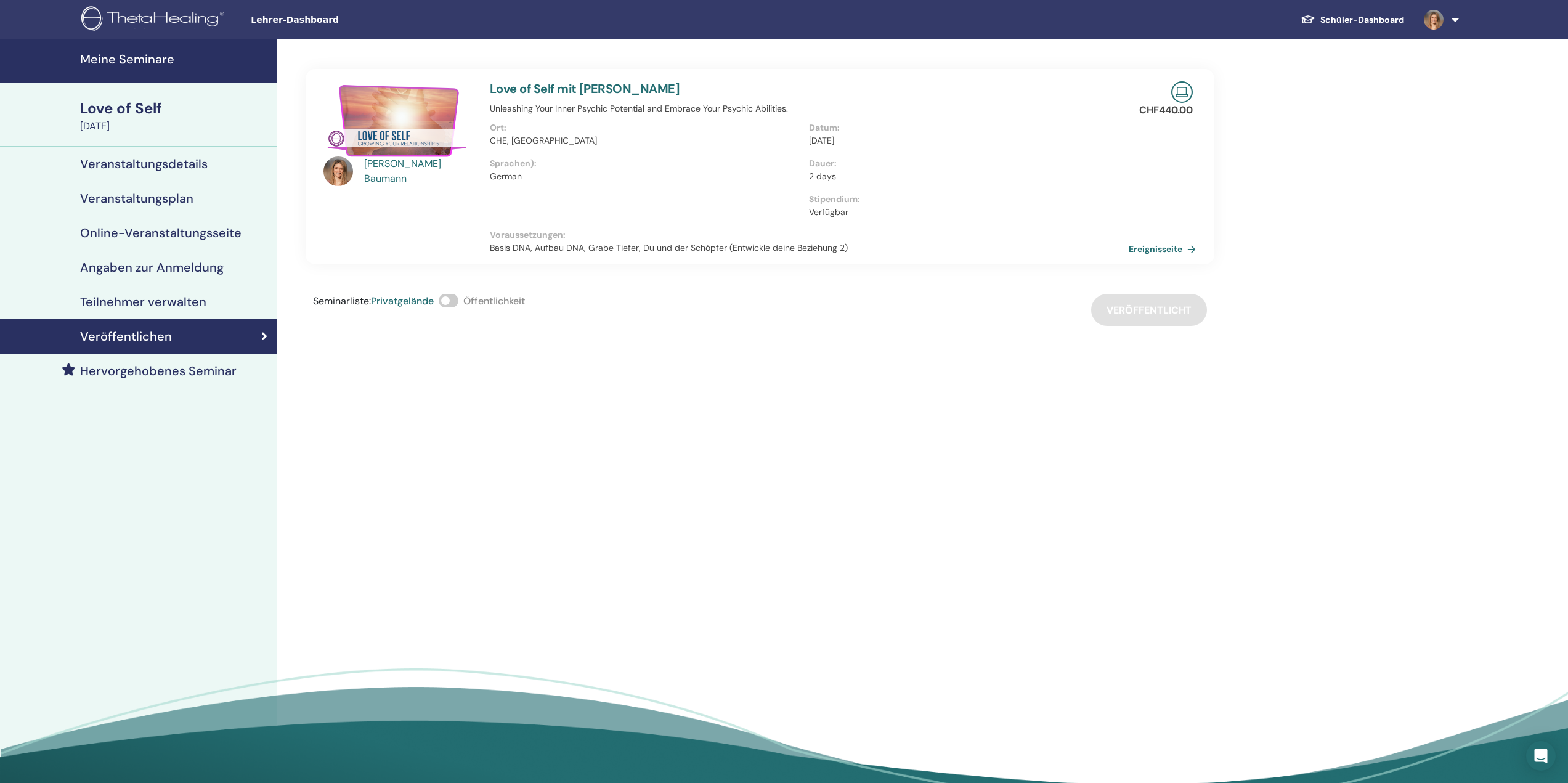
click at [120, 107] on div "Love of Self" at bounding box center [175, 108] width 190 height 21
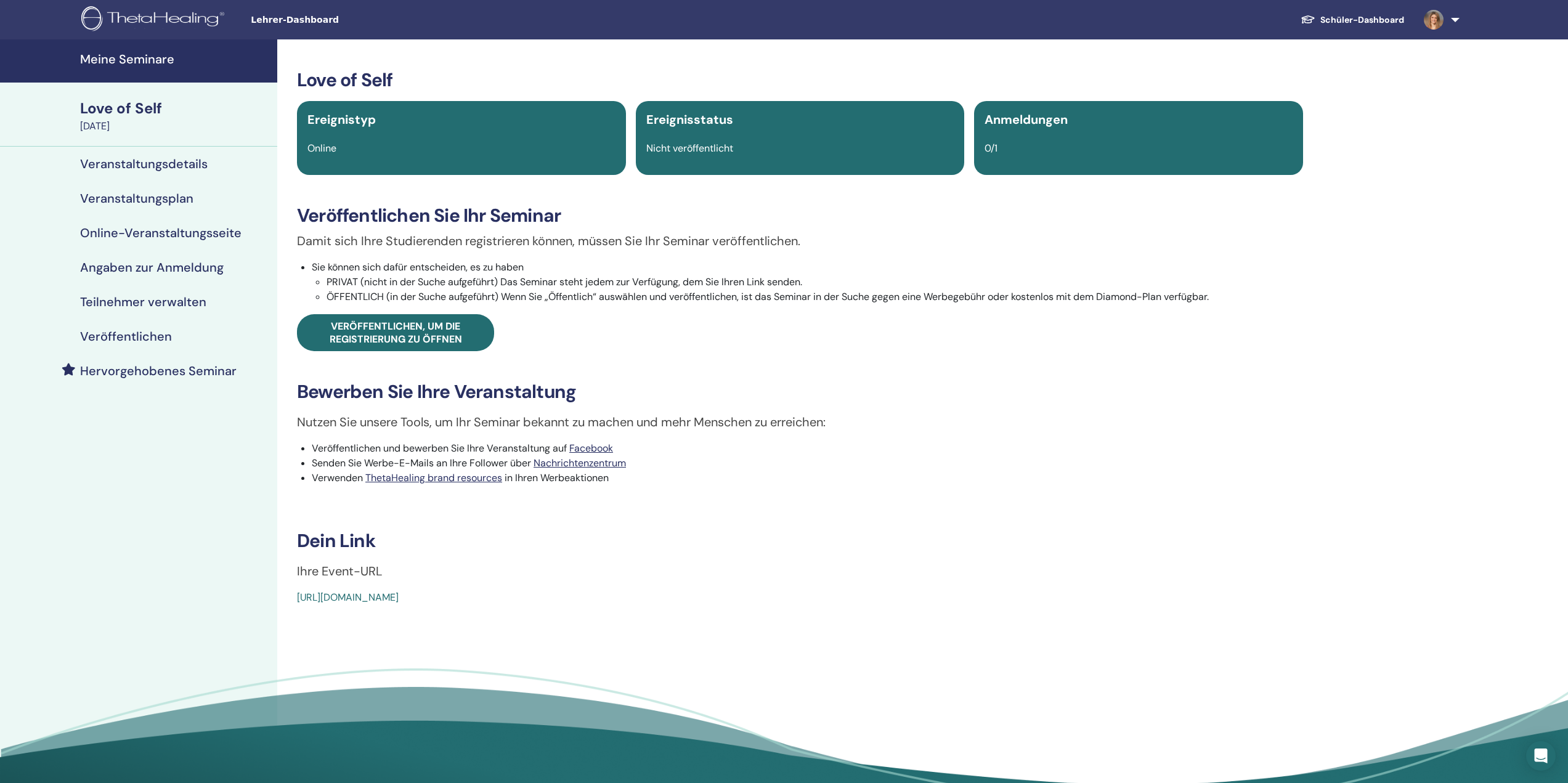
drag, startPoint x: 562, startPoint y: 597, endPoint x: 286, endPoint y: 603, distance: 276.1
click at [286, 603] on div "Love of Self Ereignistyp Online Ereignisstatus Nicht veröffentlicht Anmeldungen…" at bounding box center [800, 337] width 1031 height 536
